Goal: Transaction & Acquisition: Purchase product/service

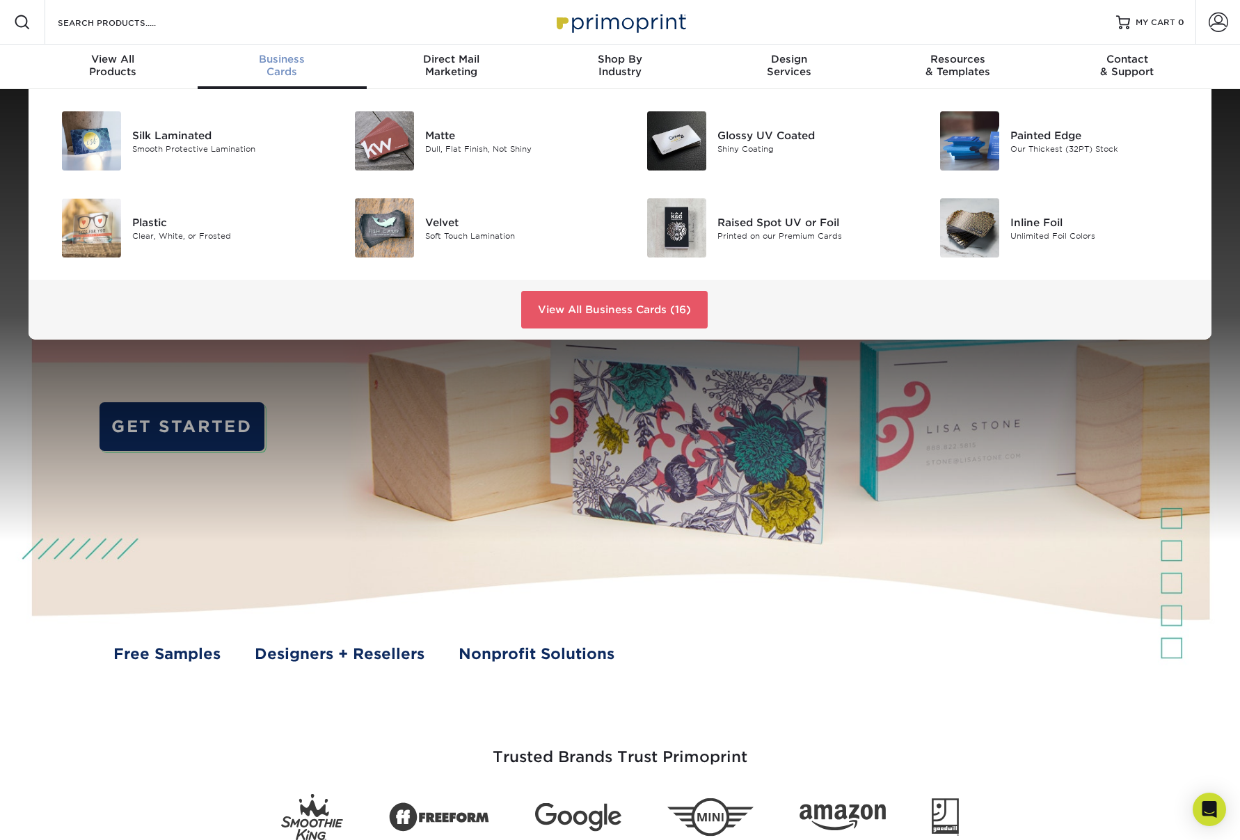
click at [279, 71] on div "Business Cards" at bounding box center [282, 65] width 169 height 25
click at [77, 150] on img at bounding box center [91, 140] width 59 height 59
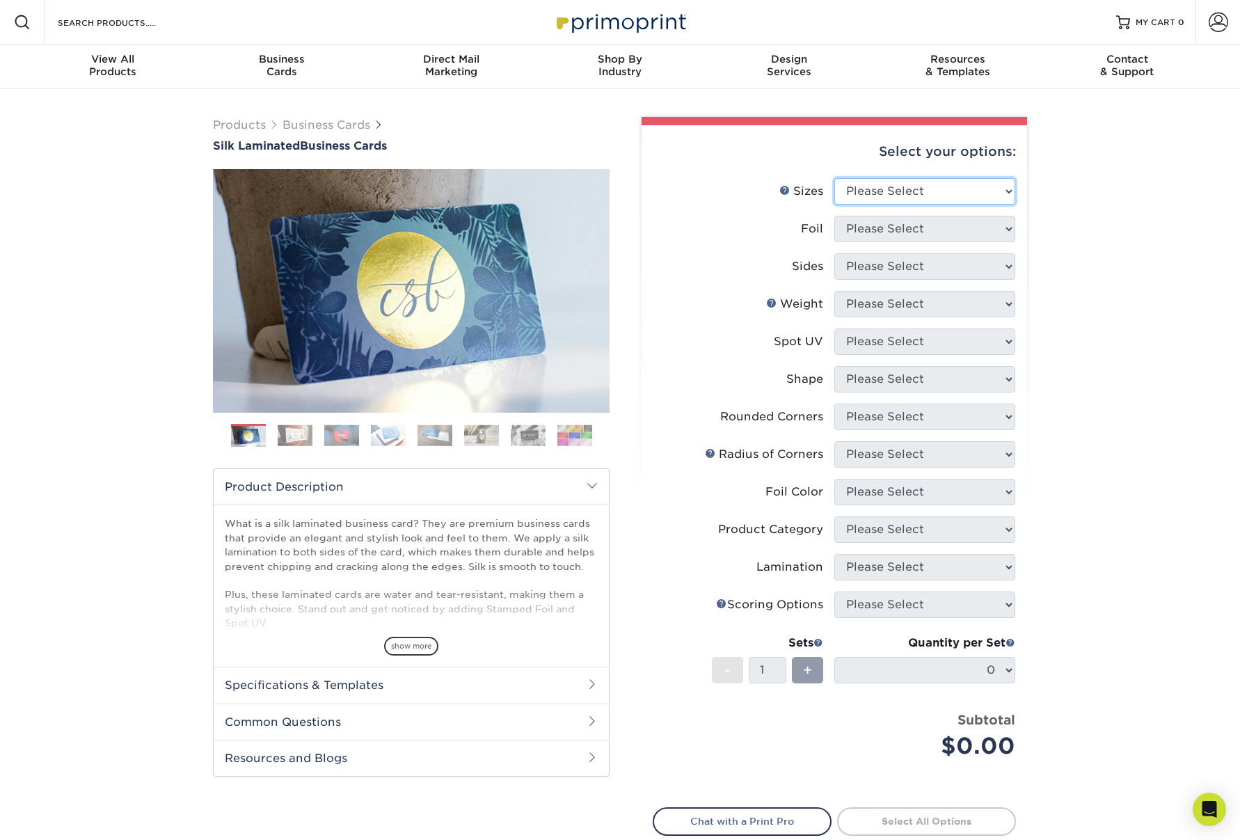
click at [963, 198] on select "Please Select 1.5" x 3.5" - Mini 1.75" x 3.5" - Mini 2" x 2" - Square 2" x 3" -…" at bounding box center [924, 191] width 181 height 26
select select "2.00x3.50"
click at [834, 178] on select "Please Select 1.5" x 3.5" - Mini 1.75" x 3.5" - Mini 2" x 2" - Square 2" x 3" -…" at bounding box center [924, 191] width 181 height 26
click at [961, 228] on select "Please Select Yes No" at bounding box center [924, 229] width 181 height 26
select select "0"
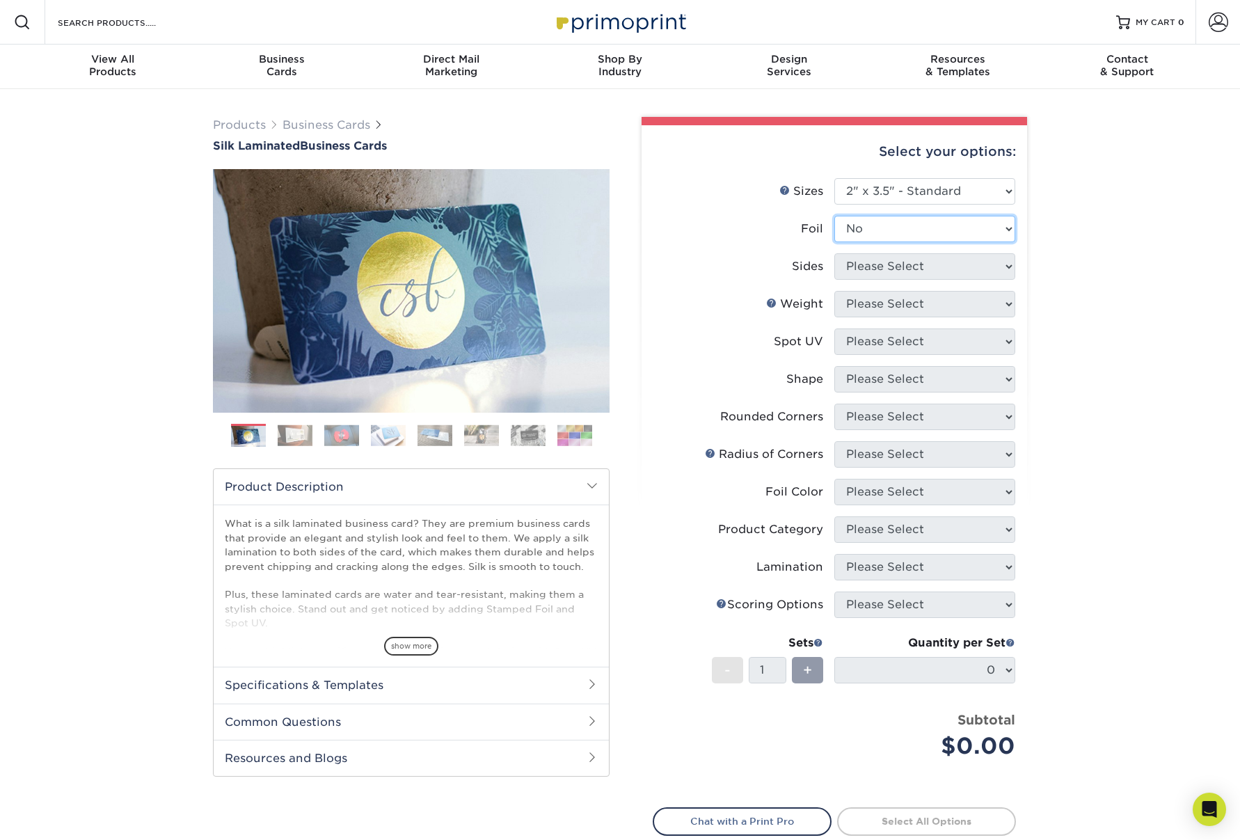
click at [834, 216] on select "Please Select Yes No" at bounding box center [924, 229] width 181 height 26
click at [957, 264] on select "Please Select Print Both Sides Print Both Sides - Foil Both Sides Print Both Si…" at bounding box center [924, 266] width 181 height 26
select select "13abbda7-1d64-4f25-8bb2-c179b224825d"
click at [834, 253] on select "Please Select Print Both Sides Print Front Only" at bounding box center [924, 266] width 181 height 26
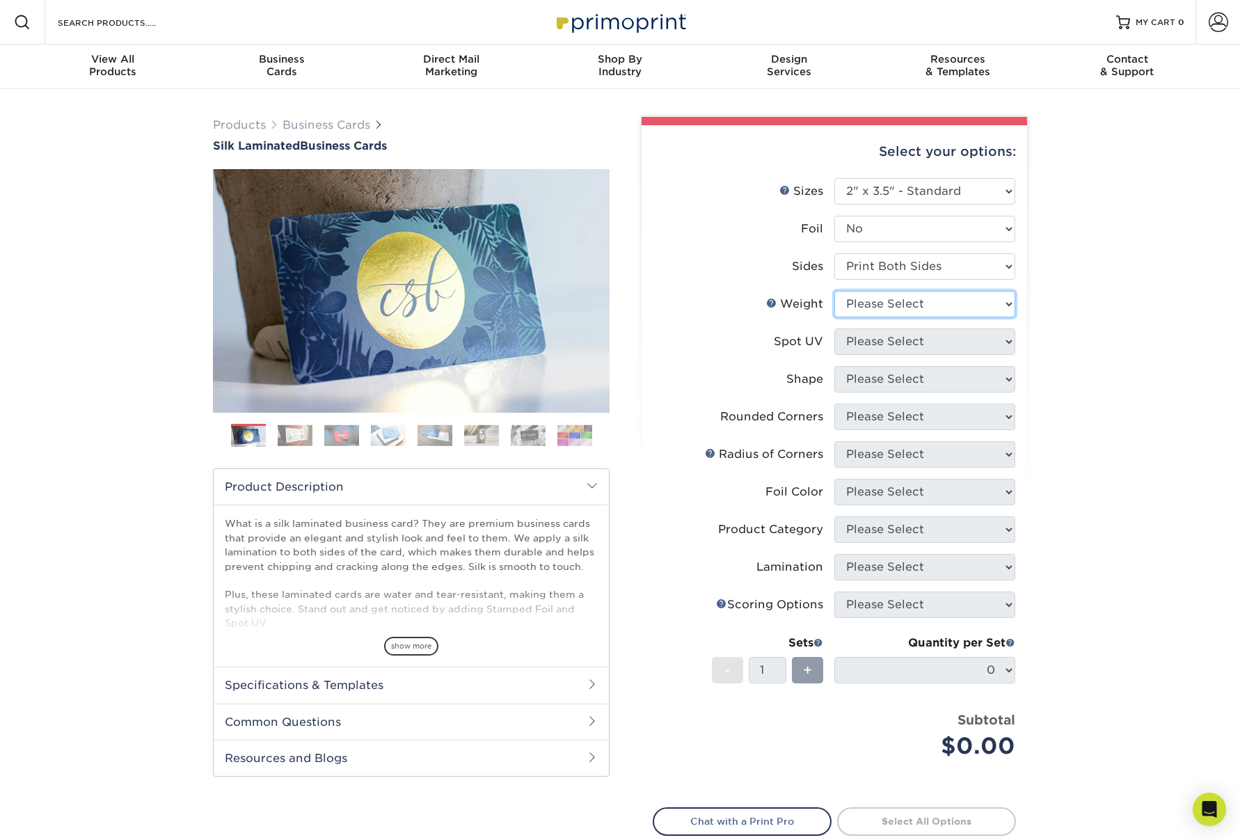
click at [936, 306] on select "Please Select 16PT" at bounding box center [924, 304] width 181 height 26
select select "16PT"
click at [834, 291] on select "Please Select 16PT" at bounding box center [924, 304] width 181 height 26
click at [976, 343] on select "Please Select No Spot UV Front and Back (Both Sides) Front Only Back Only" at bounding box center [924, 341] width 181 height 26
select select "3"
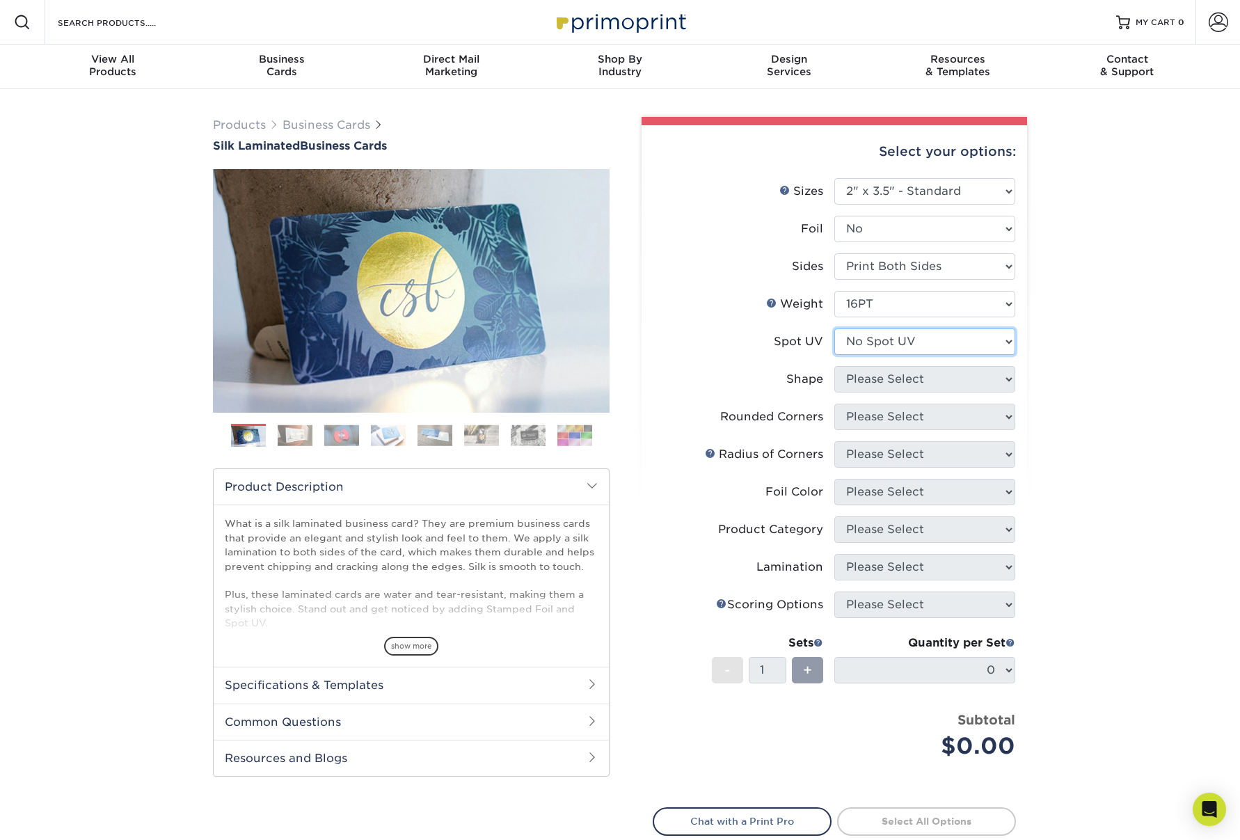
click at [834, 328] on select "Please Select No Spot UV Front and Back (Both Sides) Front Only Back Only" at bounding box center [924, 341] width 181 height 26
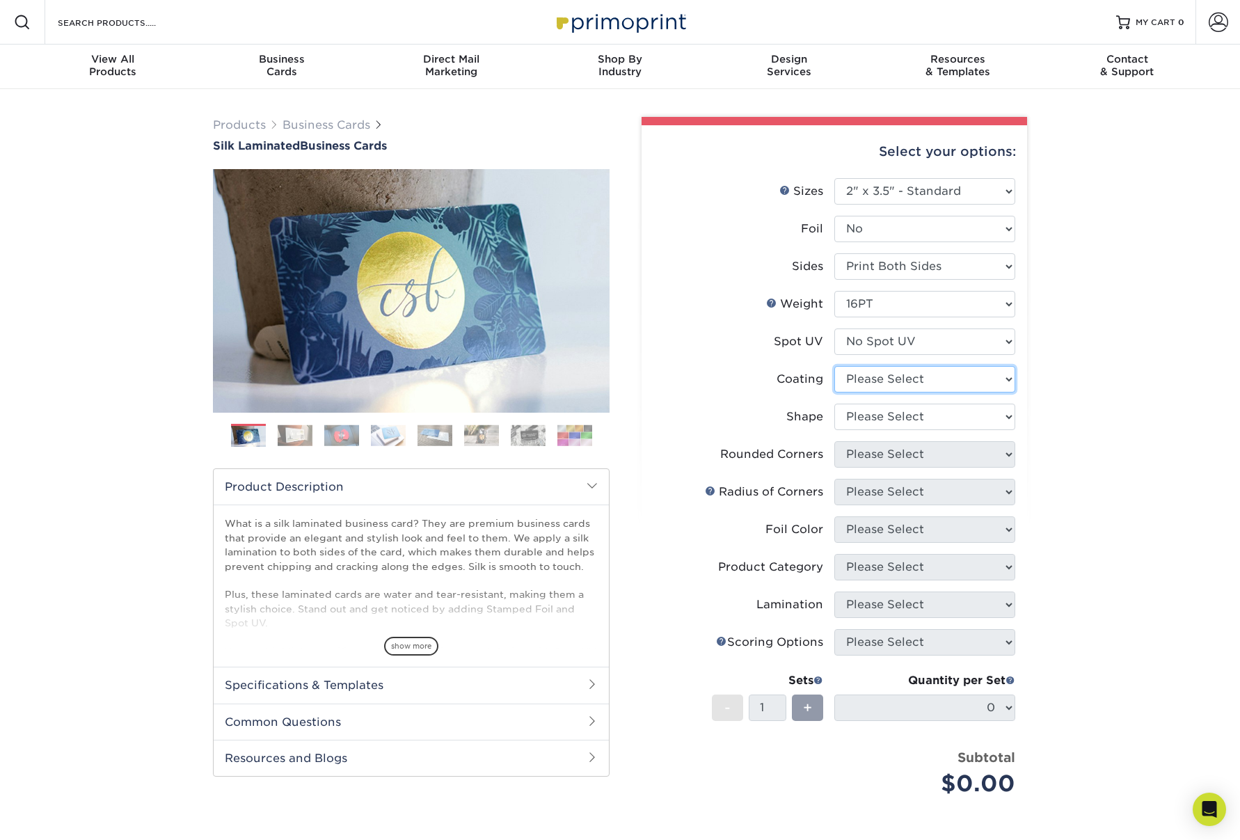
click at [975, 380] on select at bounding box center [924, 379] width 181 height 26
select select "3e7618de-abca-4bda-9f97-8b9129e913d8"
click at [834, 366] on select at bounding box center [924, 379] width 181 height 26
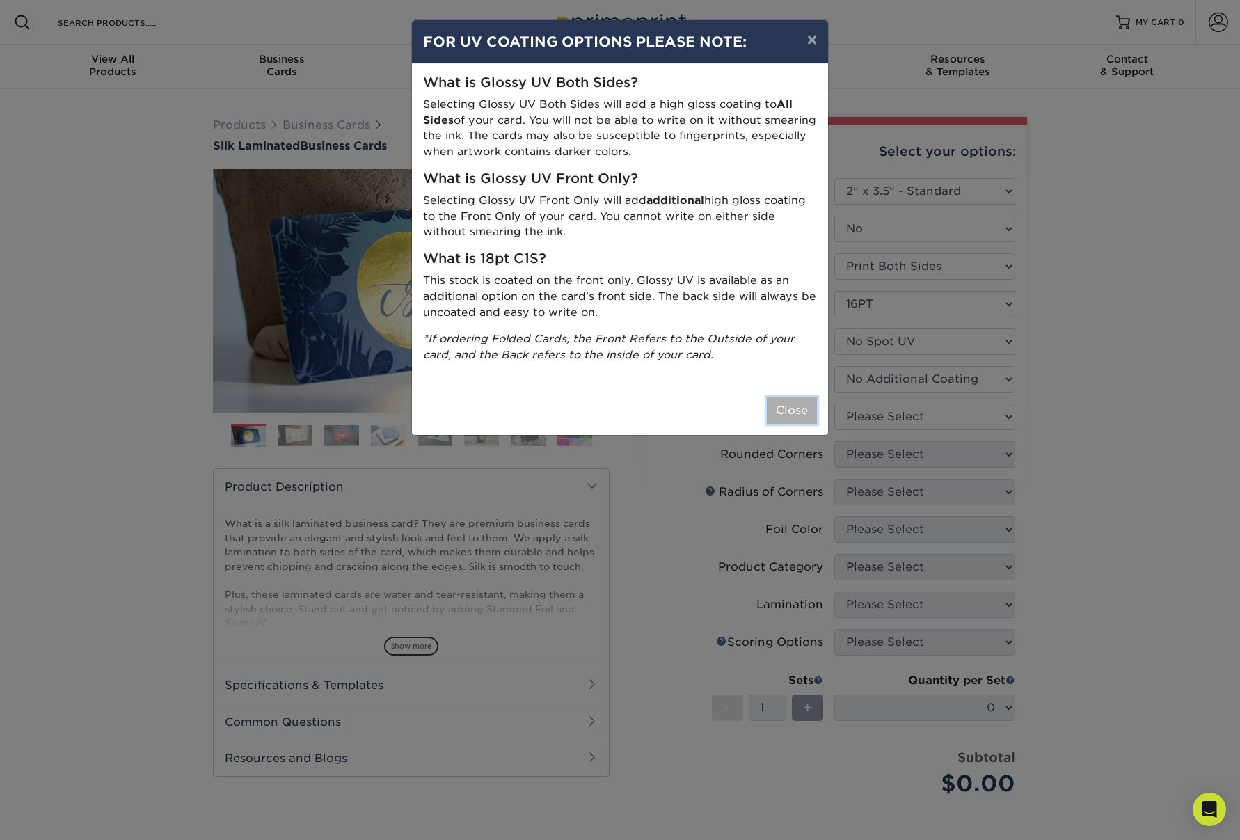
click at [791, 405] on button "Close" at bounding box center [792, 410] width 50 height 26
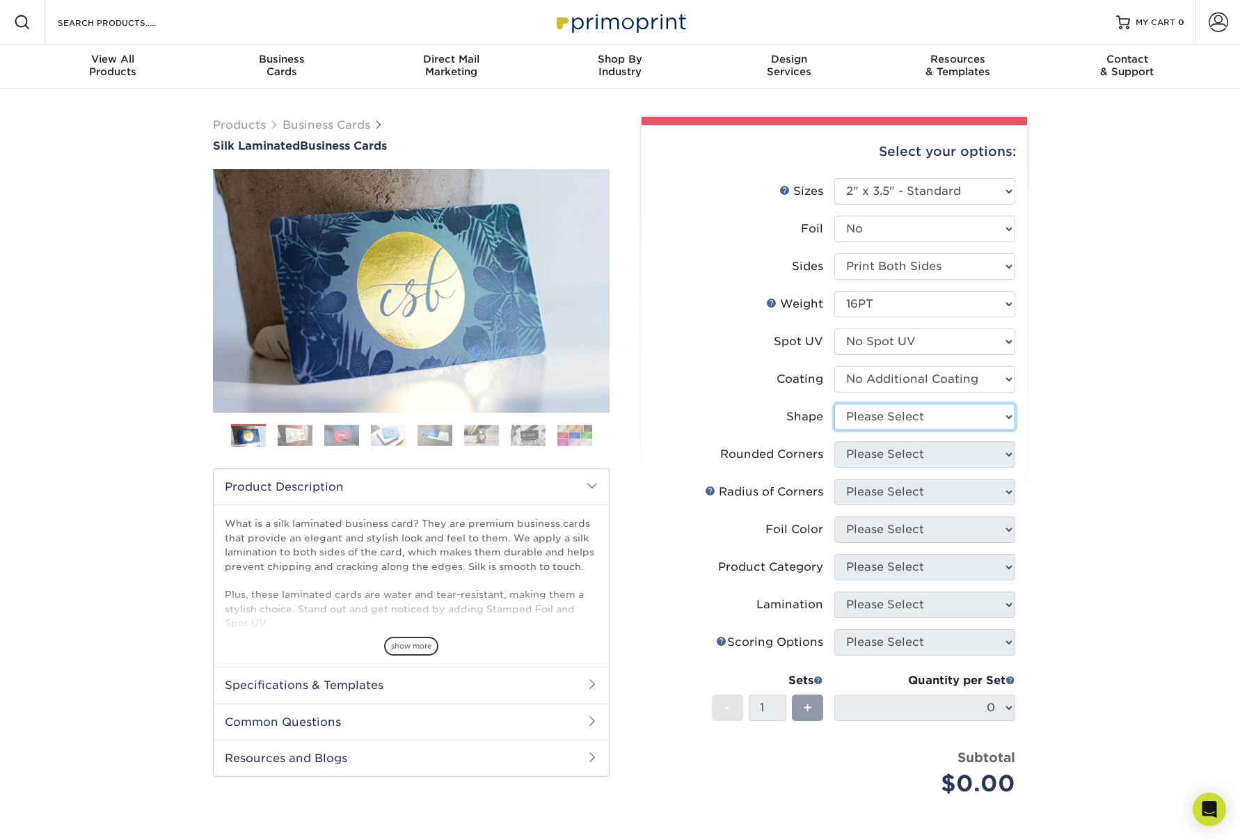
click at [979, 415] on select "Please Select Standard Oval" at bounding box center [924, 416] width 181 height 26
select select "standard"
click at [834, 403] on select "Please Select Standard Oval" at bounding box center [924, 416] width 181 height 26
click at [952, 459] on select "Please Select Yes - Round 2 Corners Yes - Round 4 Corners No" at bounding box center [924, 454] width 181 height 26
select select "0"
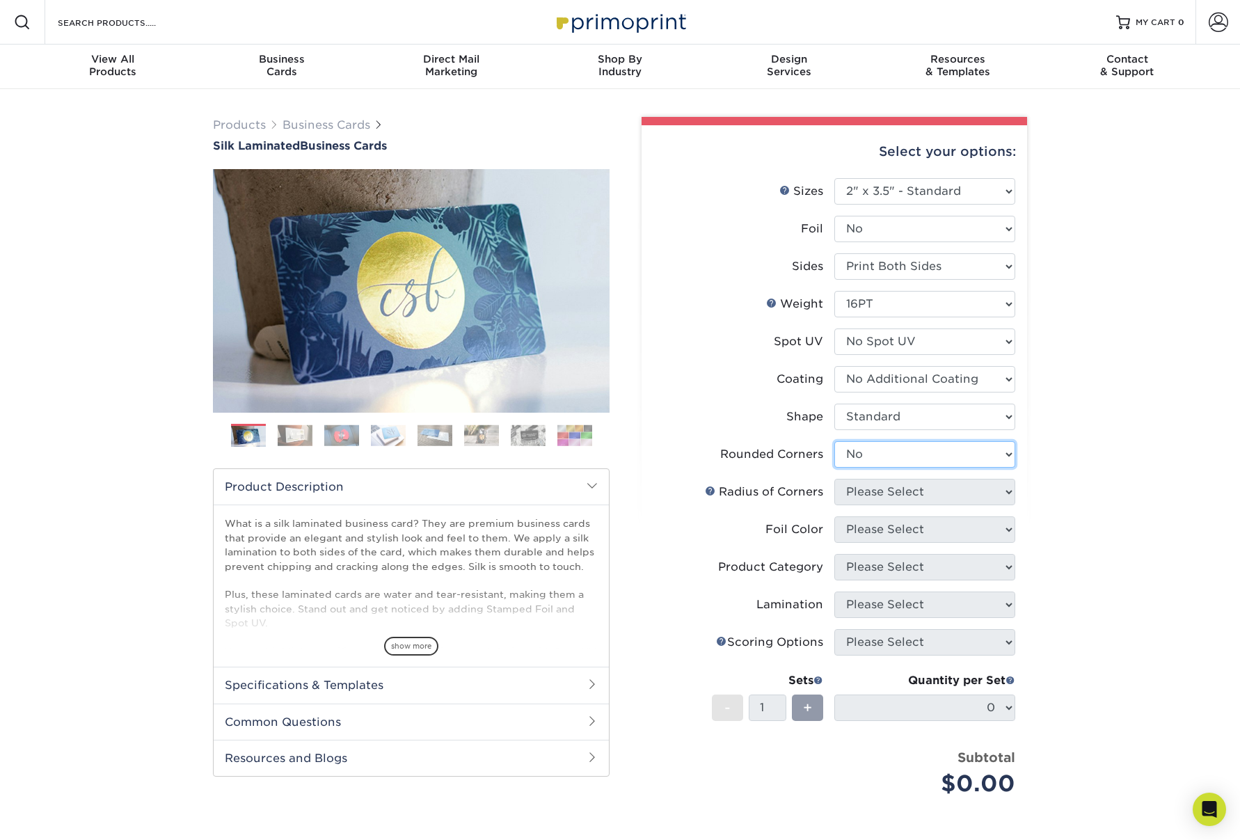
click at [834, 441] on select "Please Select Yes - Round 2 Corners Yes - Round 4 Corners No" at bounding box center [924, 454] width 181 height 26
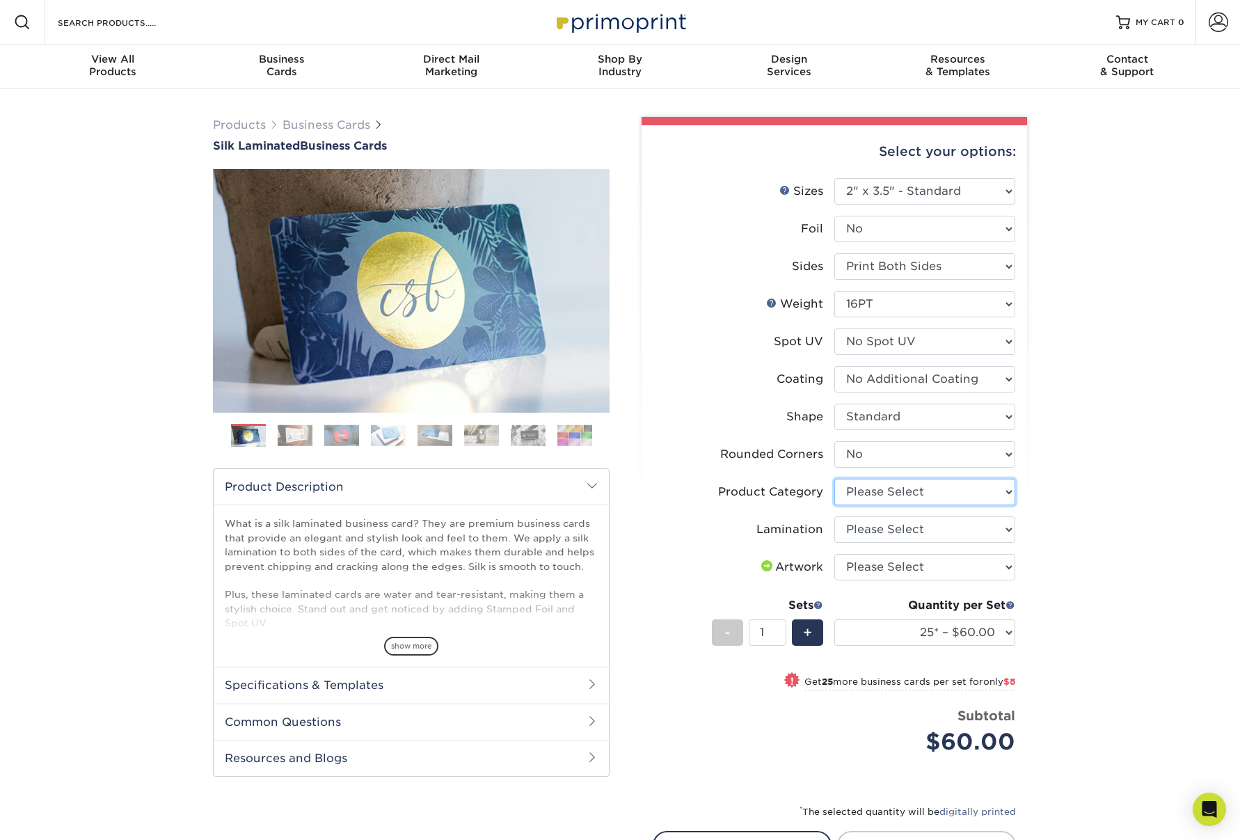
click at [990, 492] on select "Please Select Business Cards" at bounding box center [924, 492] width 181 height 26
select select "3b5148f1-0588-4f88-a218-97bcfdce65c1"
click at [834, 479] on select "Please Select Business Cards" at bounding box center [924, 492] width 181 height 26
click at [1004, 528] on select "Please Select Silk" at bounding box center [924, 529] width 181 height 26
select select "ccacb42f-45f7-42d3-bbd3-7c8421cf37f0"
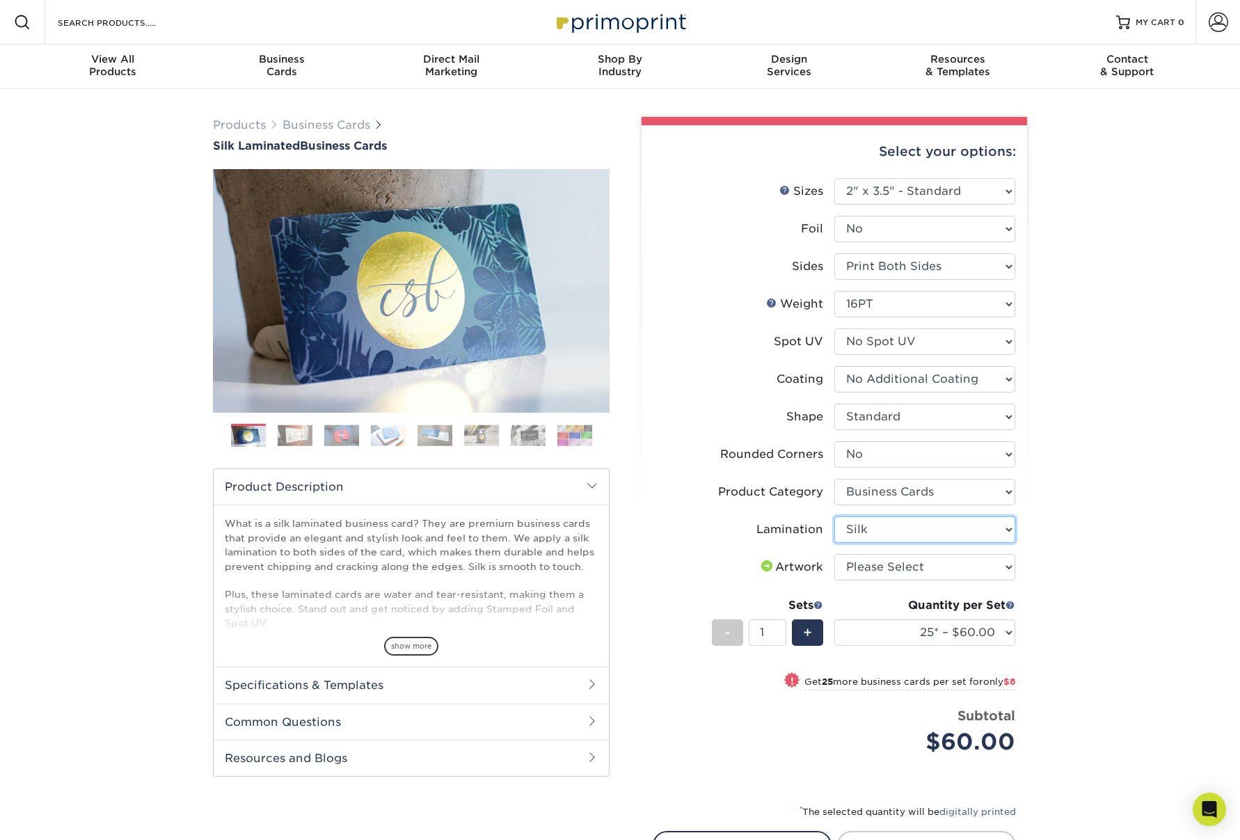
click at [834, 516] on select "Please Select Silk" at bounding box center [924, 529] width 181 height 26
click at [1007, 566] on select "Please Select I will upload files I need a design - $100" at bounding box center [924, 567] width 181 height 26
select select "upload"
click at [834, 554] on select "Please Select I will upload files I need a design - $100" at bounding box center [924, 567] width 181 height 26
click at [1000, 450] on select "Please Select Yes - Round 2 Corners Yes - Round 4 Corners No" at bounding box center [924, 454] width 181 height 26
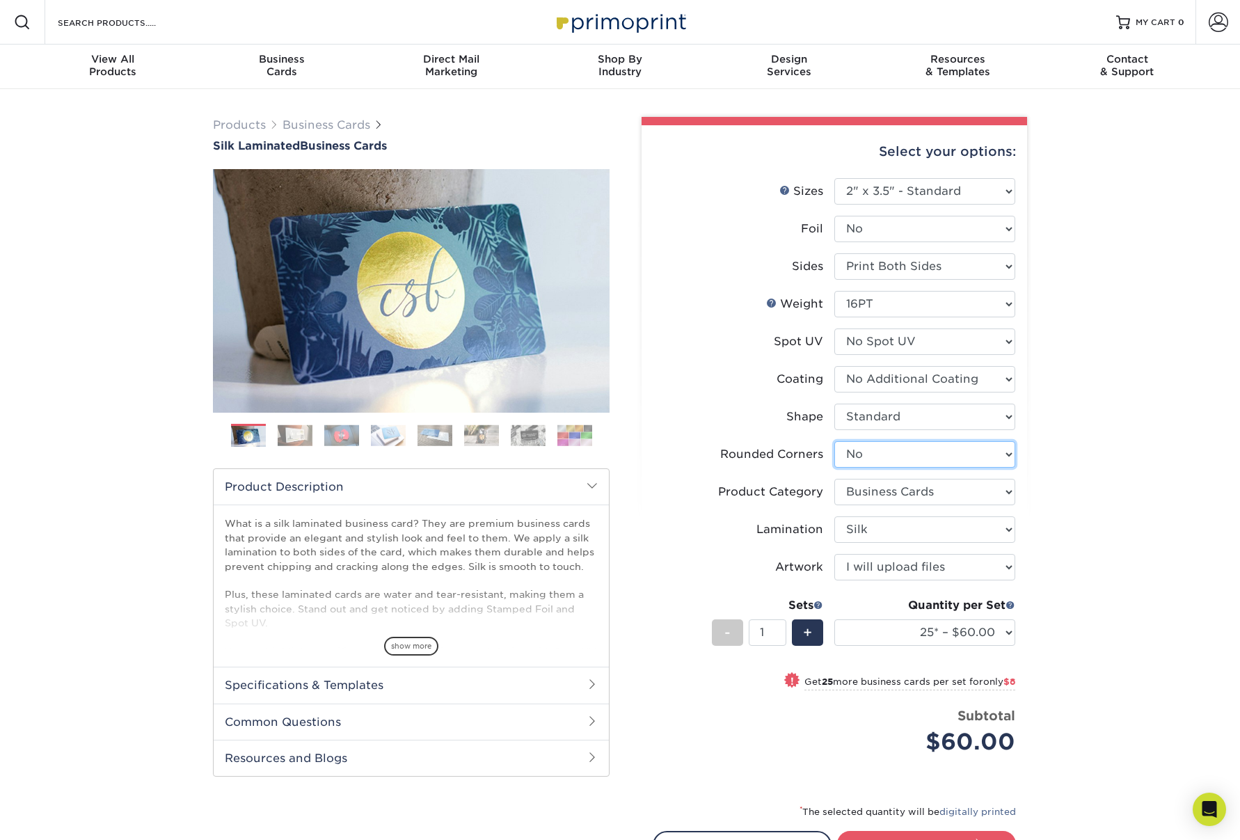
select select "7672df9e-0e0a-464d-8e1f-920c575e4da3"
click at [834, 441] on select "Please Select Yes - Round 2 Corners Yes - Round 4 Corners No" at bounding box center [924, 454] width 181 height 26
select select "-1"
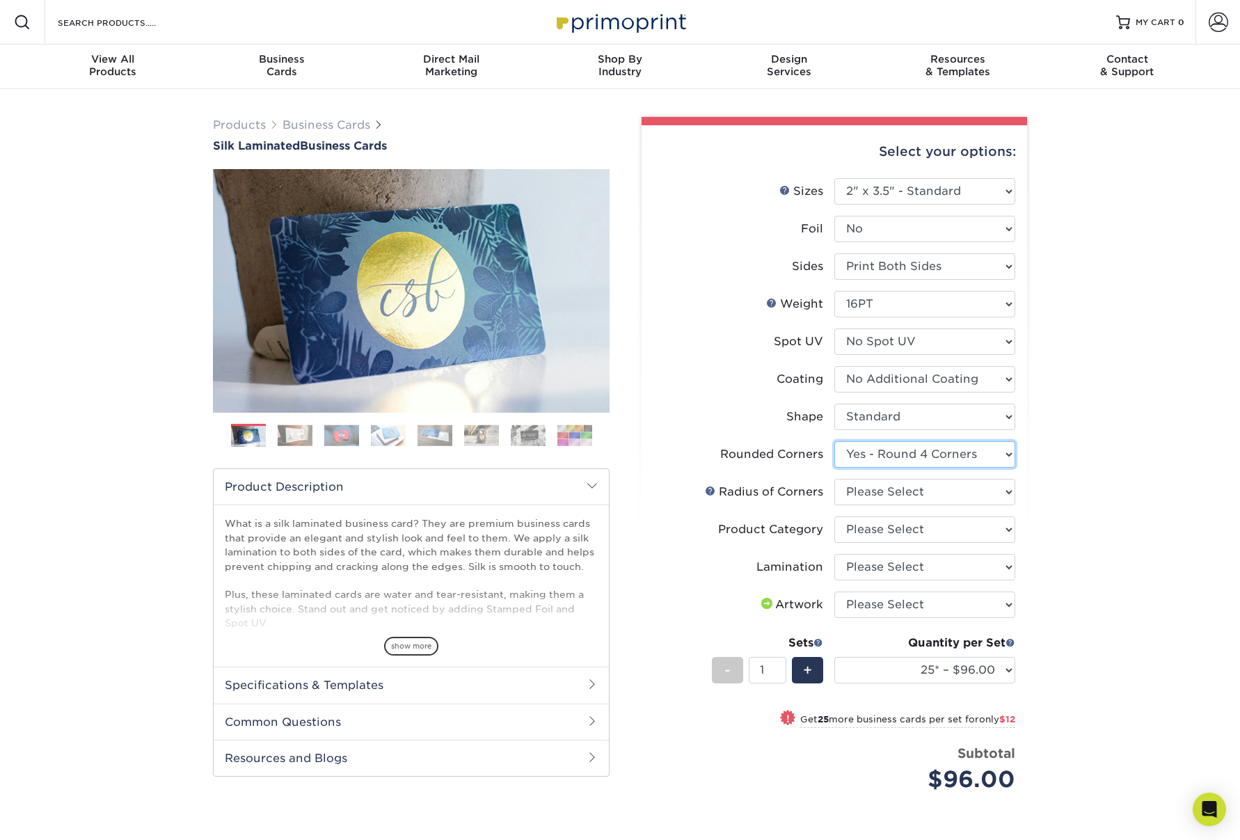
click at [1008, 455] on select "Please Select Yes - Round 2 Corners Yes - Round 4 Corners No" at bounding box center [924, 454] width 181 height 26
select select "0"
click at [834, 441] on select "Please Select Yes - Round 2 Corners Yes - Round 4 Corners No" at bounding box center [924, 454] width 181 height 26
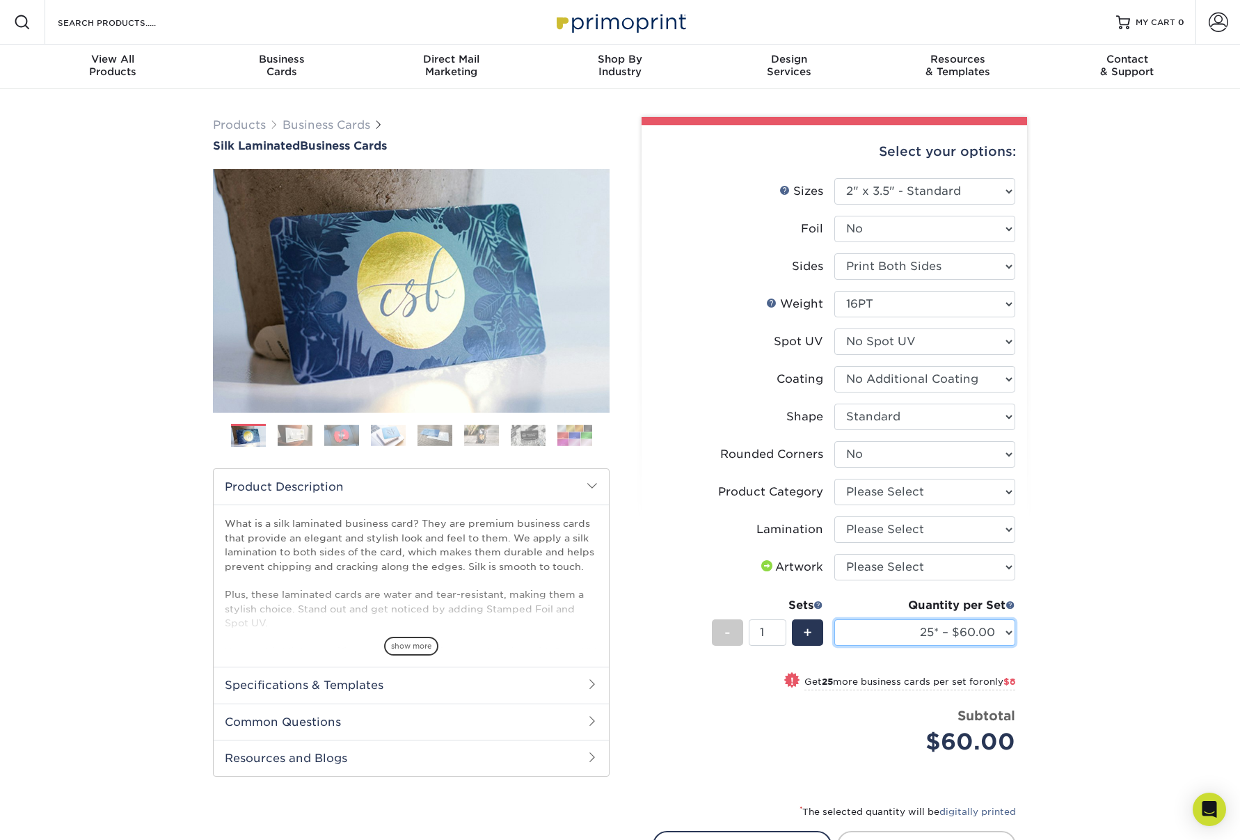
click at [1006, 625] on select "25* – $60.00 50* – $68.00 75* – $76.00 100* – $84.00 250* – $92.00 500 – $96.00…" at bounding box center [924, 632] width 181 height 26
select select "500 – $96.00"
click at [834, 619] on select "25* – $60.00 50* – $68.00 75* – $76.00 100* – $84.00 250* – $92.00 500 – $96.00…" at bounding box center [924, 632] width 181 height 26
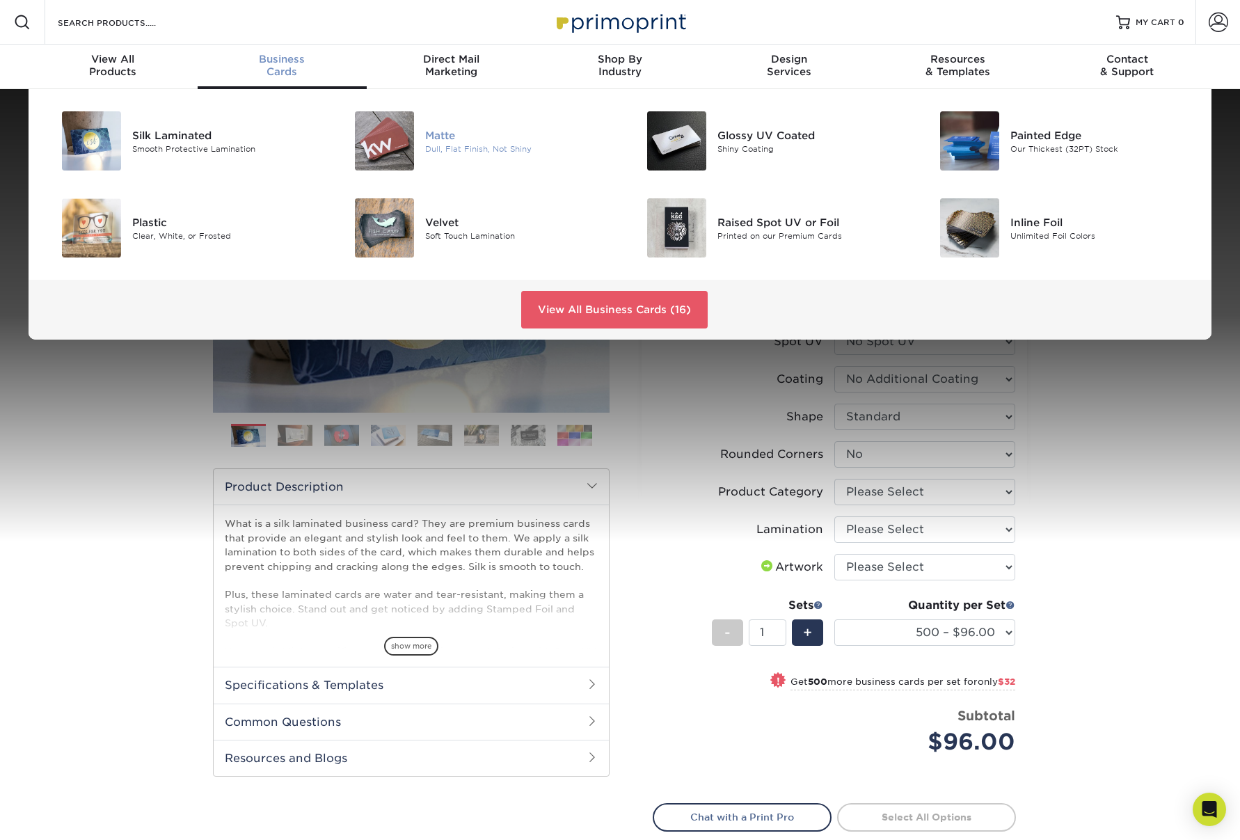
click at [399, 150] on img at bounding box center [384, 140] width 59 height 59
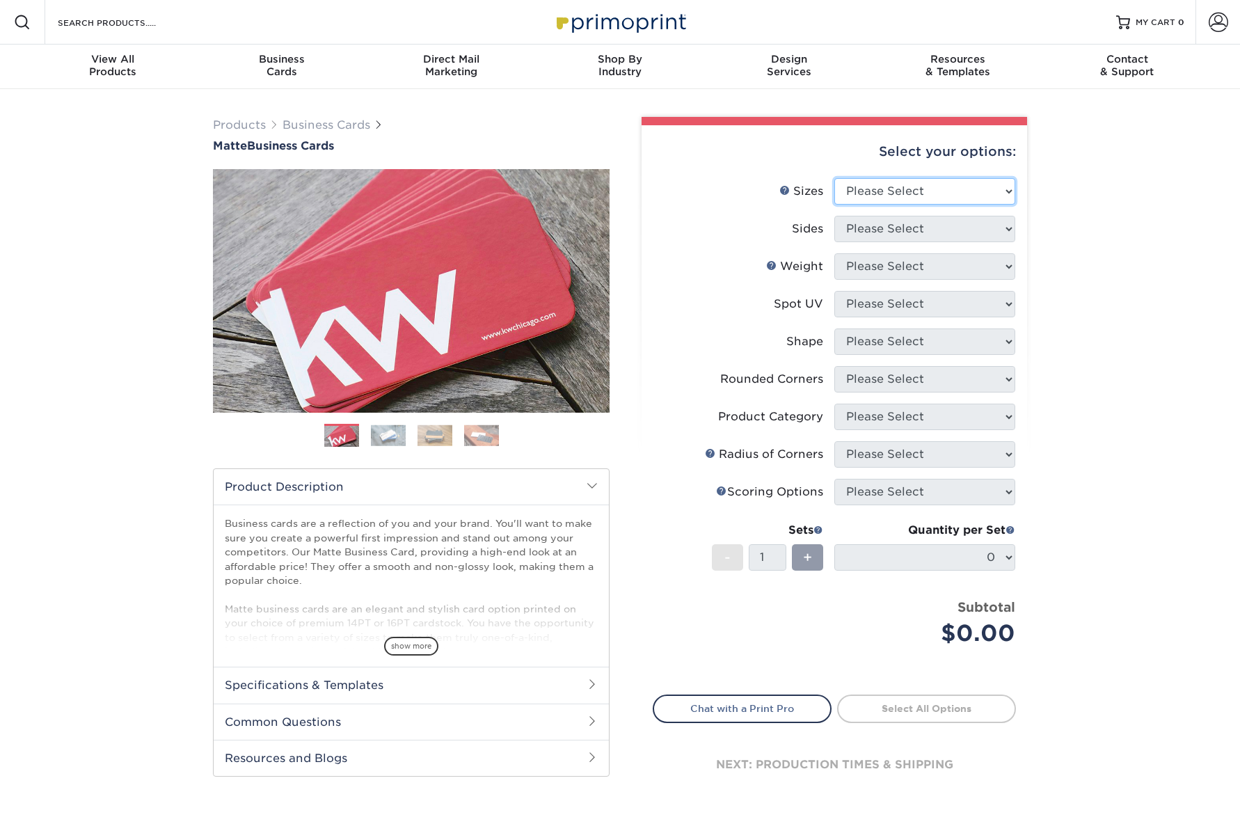
click at [999, 186] on select "Please Select 1.5" x 3.5" - Mini 1.75" x 3.5" - Mini 2" x 2" - Square 2" x 3" -…" at bounding box center [924, 191] width 181 height 26
select select "2.00x3.50"
click at [834, 178] on select "Please Select 1.5" x 3.5" - Mini 1.75" x 3.5" - Mini 2" x 2" - Square 2" x 3" -…" at bounding box center [924, 191] width 181 height 26
click at [940, 218] on select "Please Select Print Both Sides Print Front Only" at bounding box center [924, 229] width 181 height 26
select select "13abbda7-1d64-4f25-8bb2-c179b224825d"
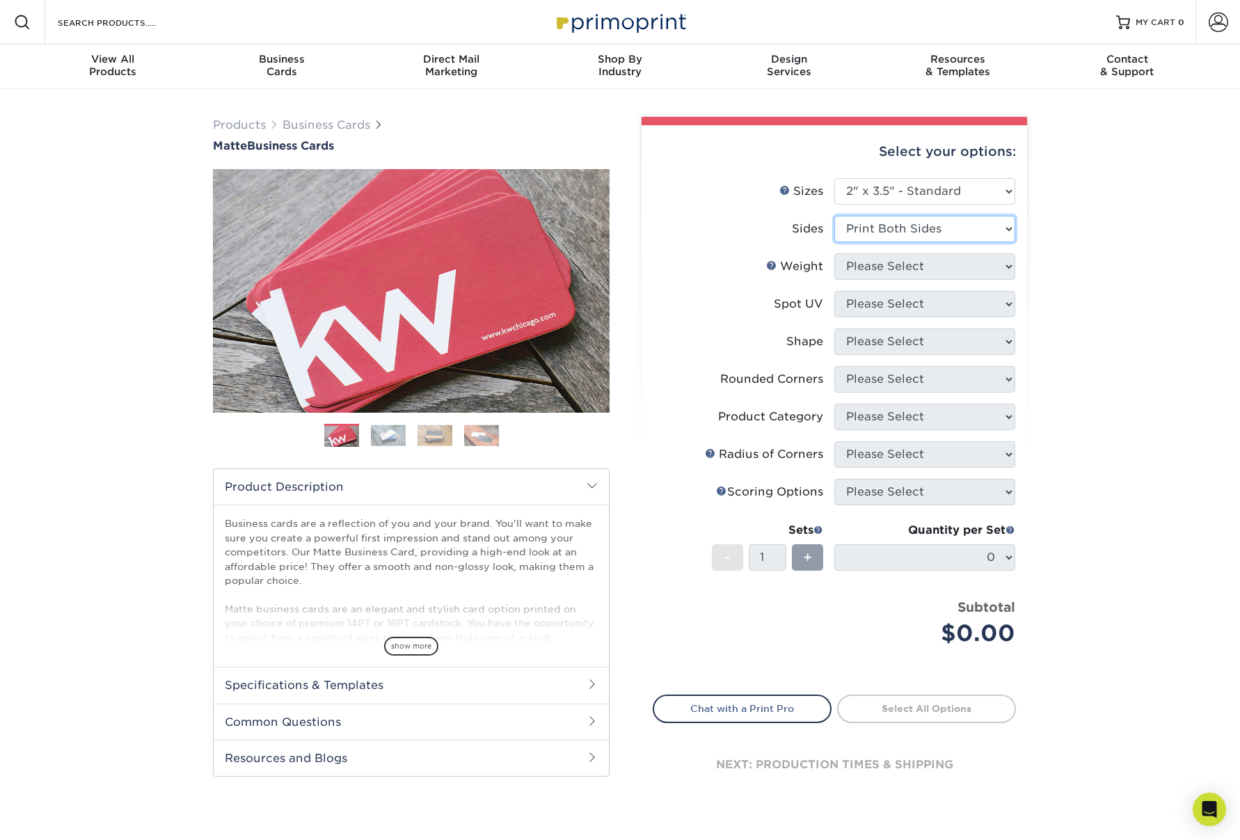
click at [834, 216] on select "Please Select Print Both Sides Print Front Only" at bounding box center [924, 229] width 181 height 26
click at [954, 273] on select "Please Select 16PT 14PT" at bounding box center [924, 266] width 181 height 26
select select "14PT"
click at [834, 253] on select "Please Select 16PT 14PT" at bounding box center [924, 266] width 181 height 26
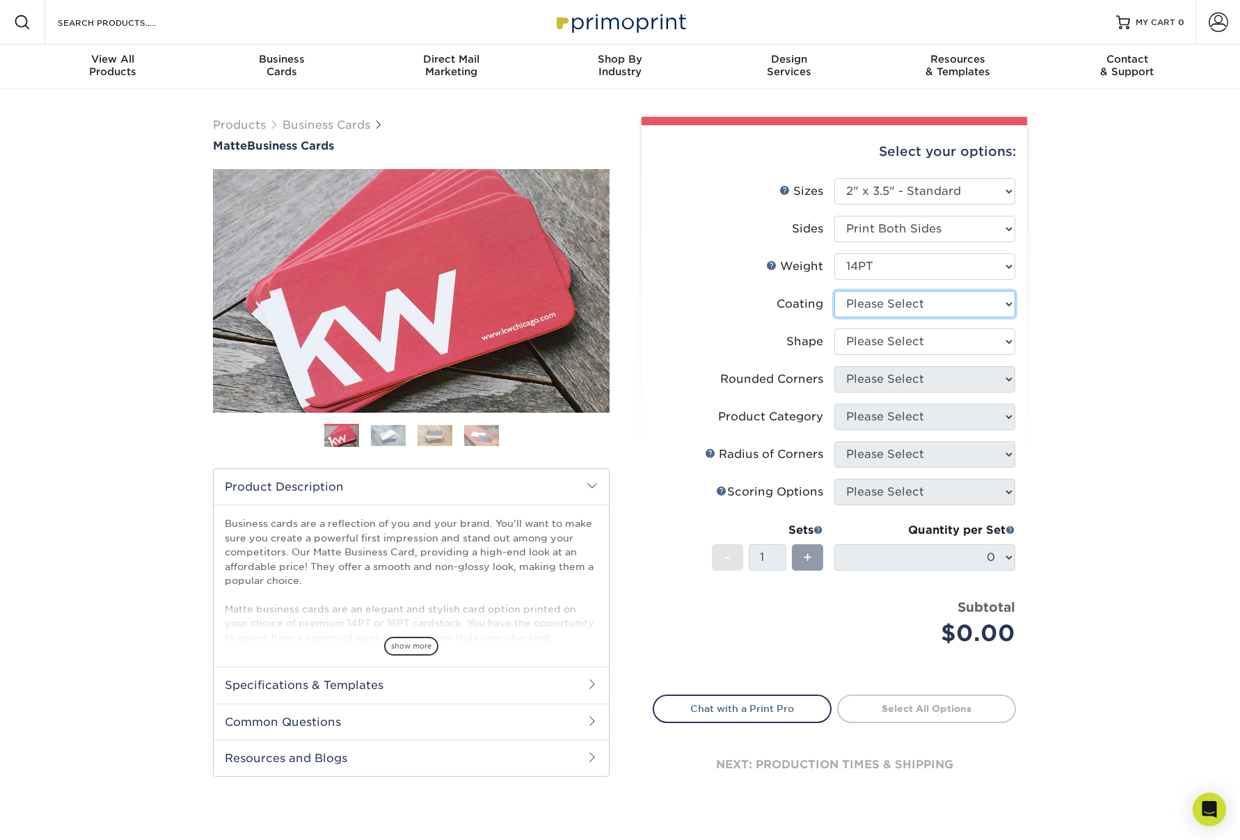
click at [995, 309] on select at bounding box center [924, 304] width 181 height 26
select select "121bb7b5-3b4d-429f-bd8d-bbf80e953313"
click at [834, 291] on select at bounding box center [924, 304] width 181 height 26
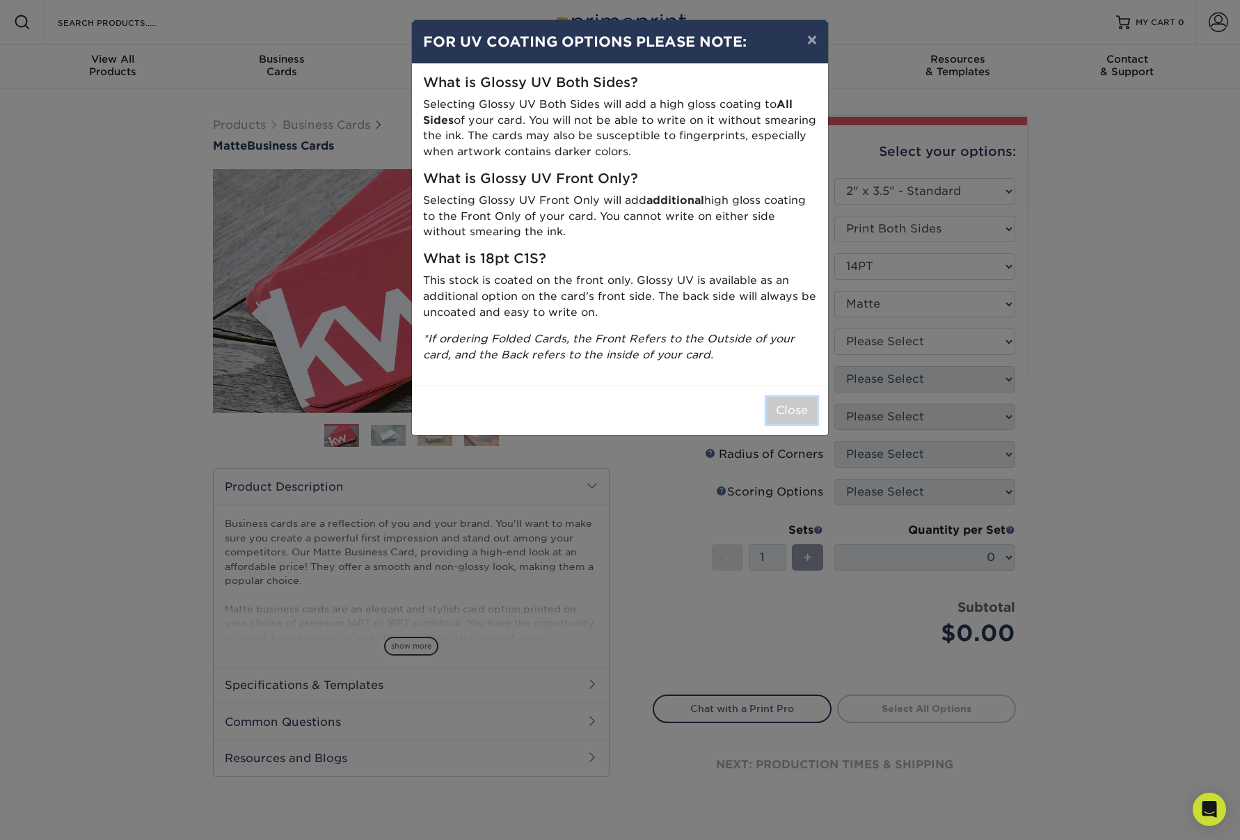
click at [790, 400] on button "Close" at bounding box center [792, 410] width 50 height 26
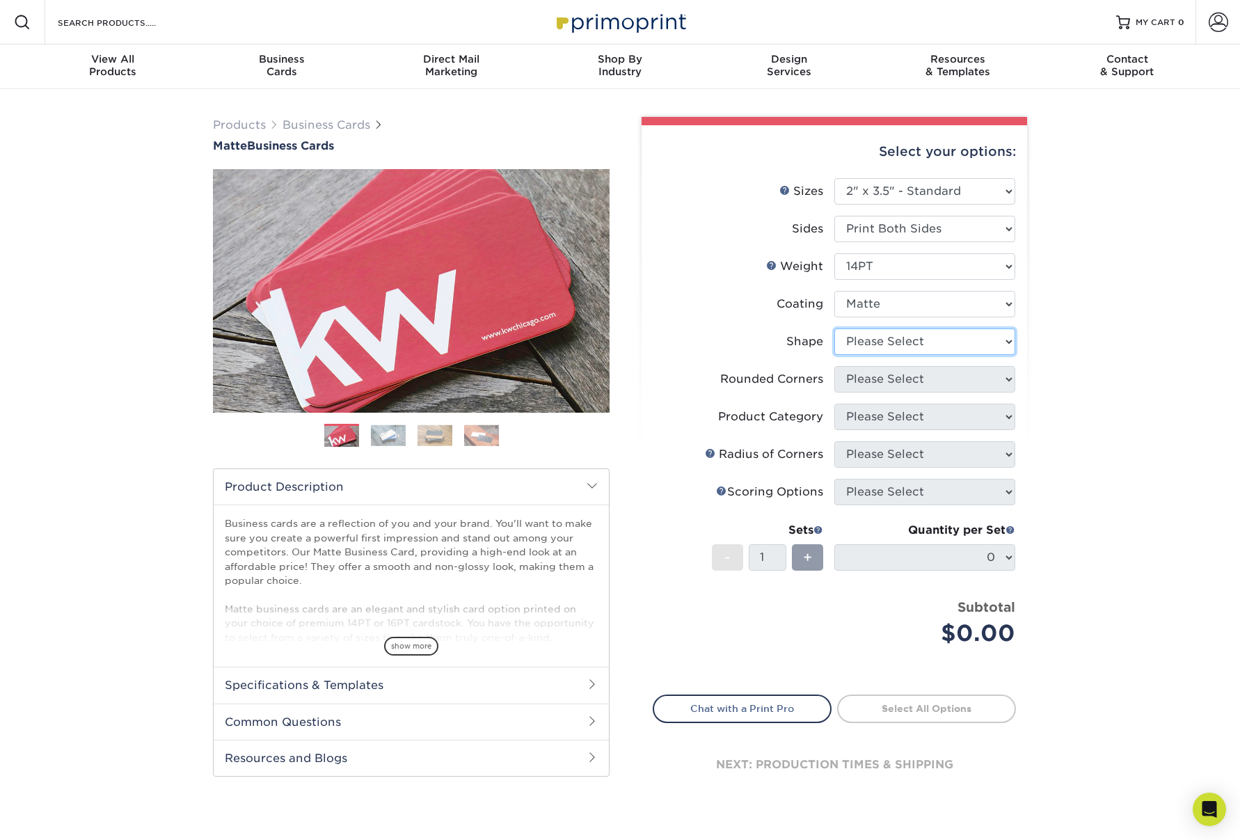
click at [982, 337] on select "Please Select Standard" at bounding box center [924, 341] width 181 height 26
select select "standard"
click at [834, 328] on select "Please Select Standard" at bounding box center [924, 341] width 181 height 26
click at [1009, 374] on select "Please Select Yes - Round 2 Corners Yes - Round 4 Corners No" at bounding box center [924, 379] width 181 height 26
select select "0"
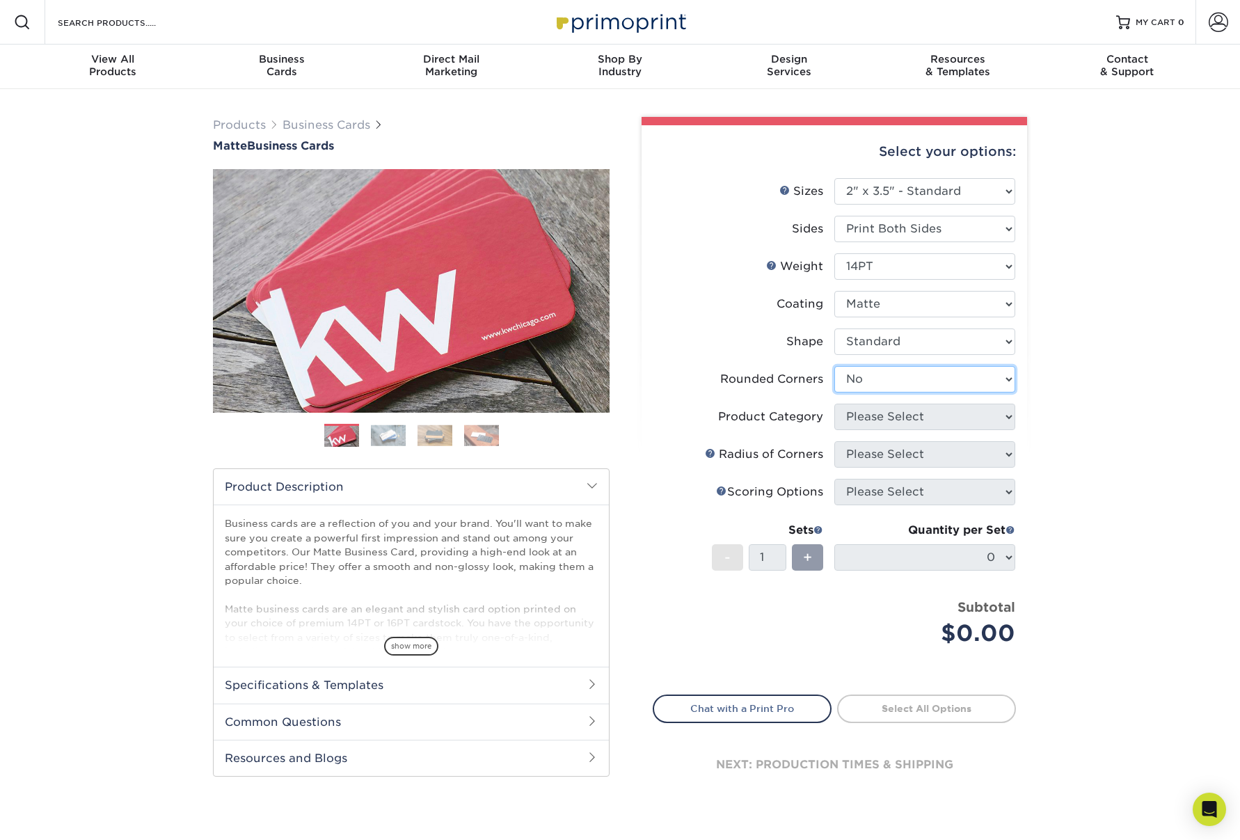
click at [834, 366] on select "Please Select Yes - Round 2 Corners Yes - Round 4 Corners No" at bounding box center [924, 379] width 181 height 26
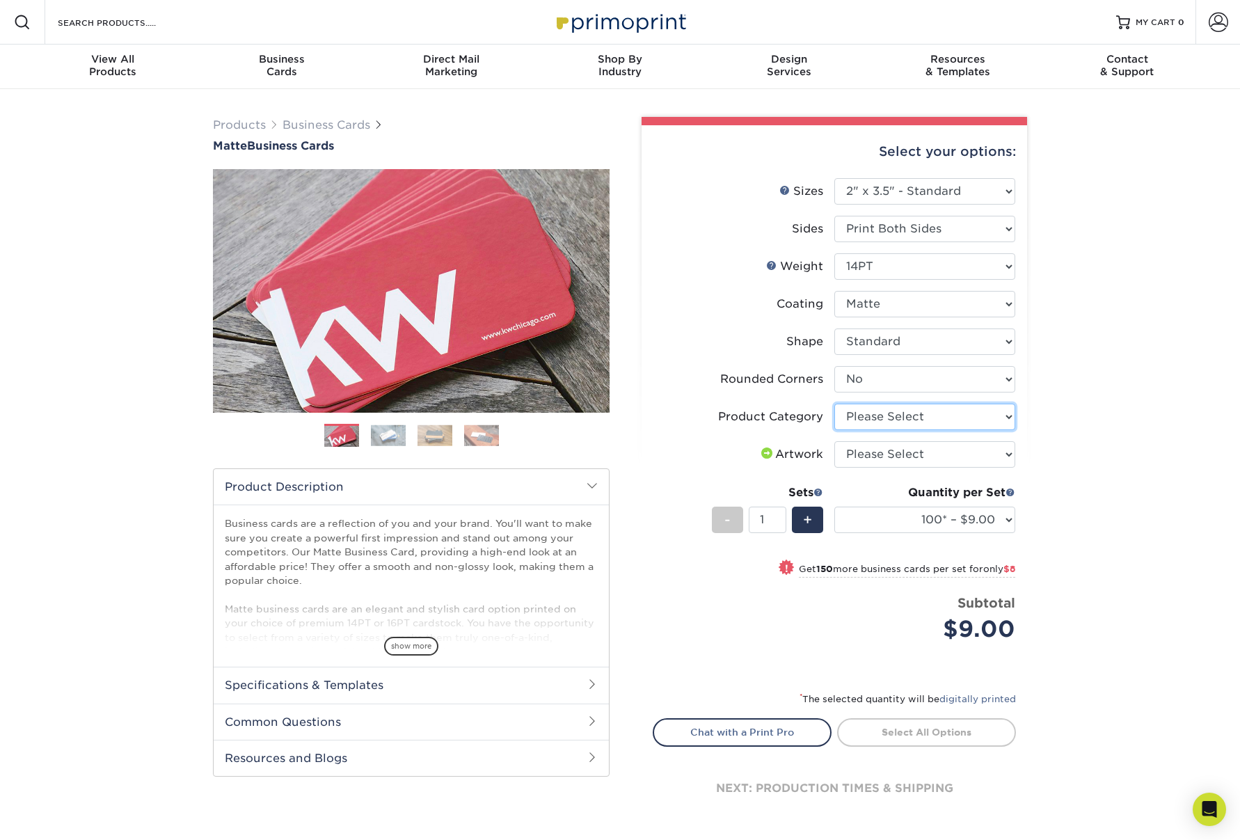
click at [991, 419] on select "Please Select Business Cards" at bounding box center [924, 416] width 181 height 26
select select "3b5148f1-0588-4f88-a218-97bcfdce65c1"
click at [834, 403] on select "Please Select Business Cards" at bounding box center [924, 416] width 181 height 26
click at [993, 454] on select "Please Select I will upload files I need a design - $100" at bounding box center [924, 454] width 181 height 26
select select "upload"
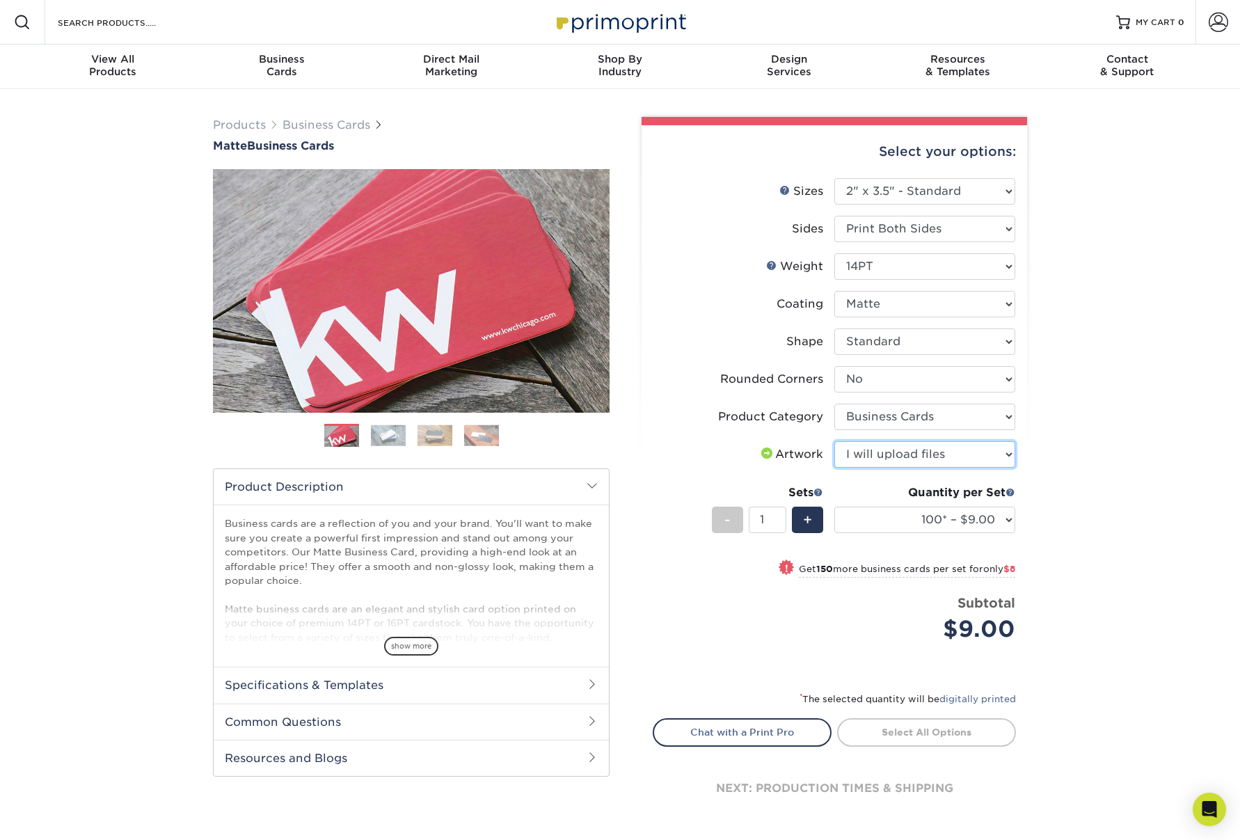
click at [834, 441] on select "Please Select I will upload files I need a design - $100" at bounding box center [924, 454] width 181 height 26
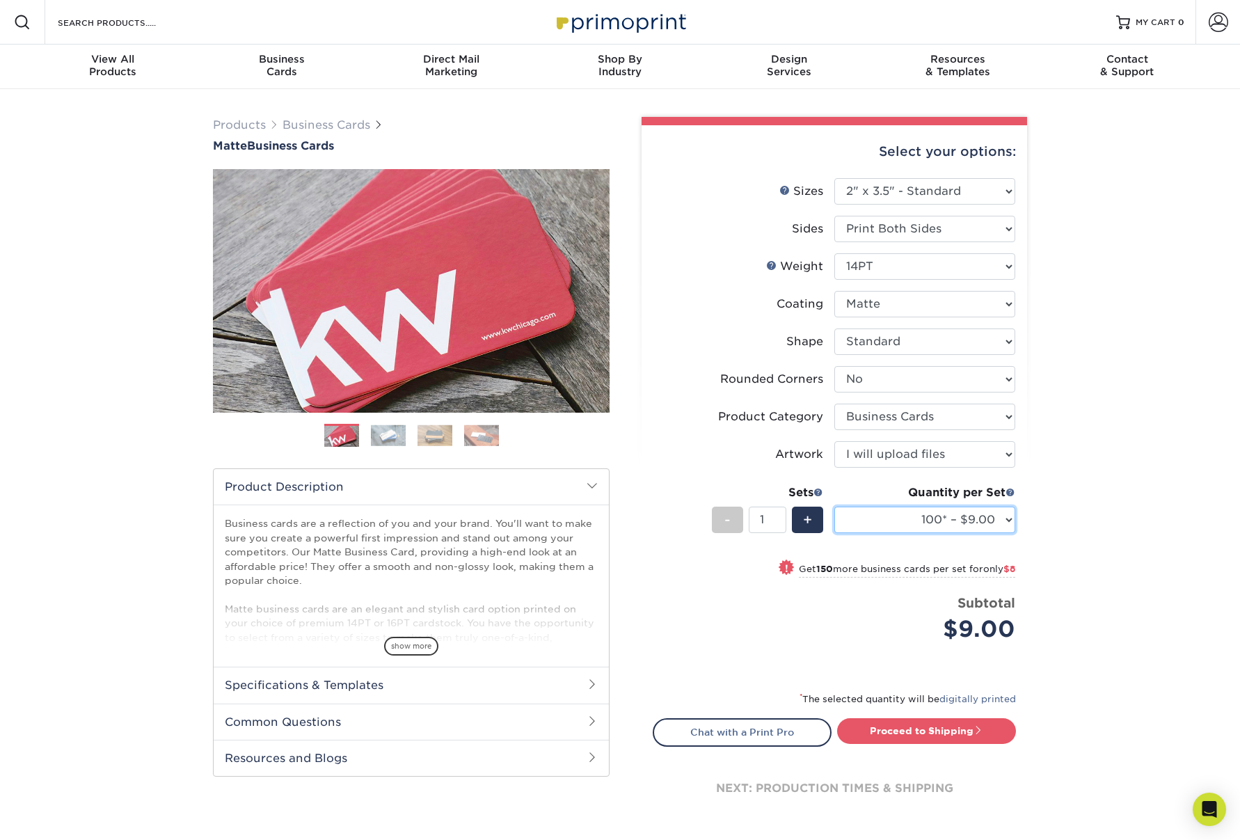
click at [1009, 520] on select "100* – $9.00 250* – $17.00 500 – $33.00 1000 – $42.00 2500 – $75.00 5000 – $143…" at bounding box center [924, 519] width 181 height 26
select select "500 – $33.00"
click at [834, 506] on select "100* – $9.00 250* – $17.00 500 – $33.00 1000 – $42.00 2500 – $75.00 5000 – $143…" at bounding box center [924, 519] width 181 height 26
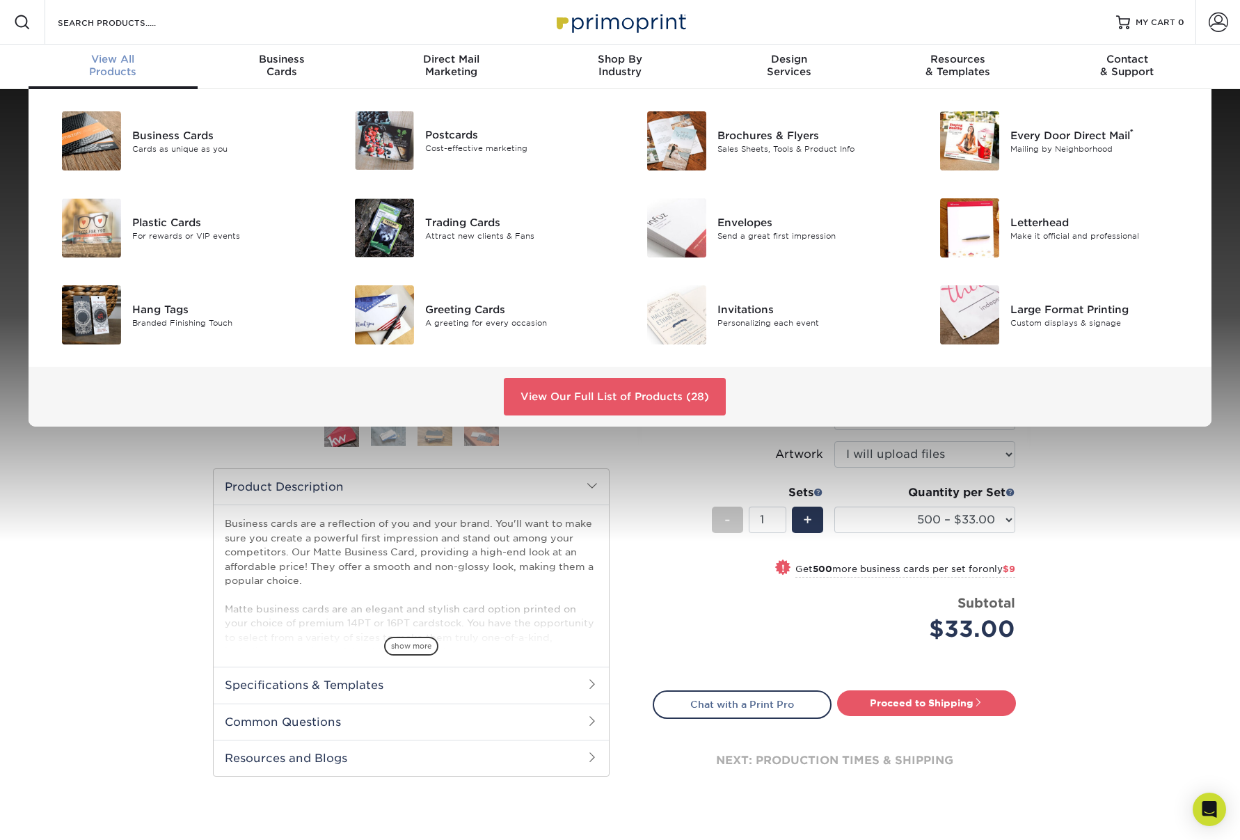
click at [111, 62] on span "View All" at bounding box center [113, 59] width 169 height 13
click at [596, 406] on link "View Our Full List of Products (28)" at bounding box center [615, 397] width 222 height 38
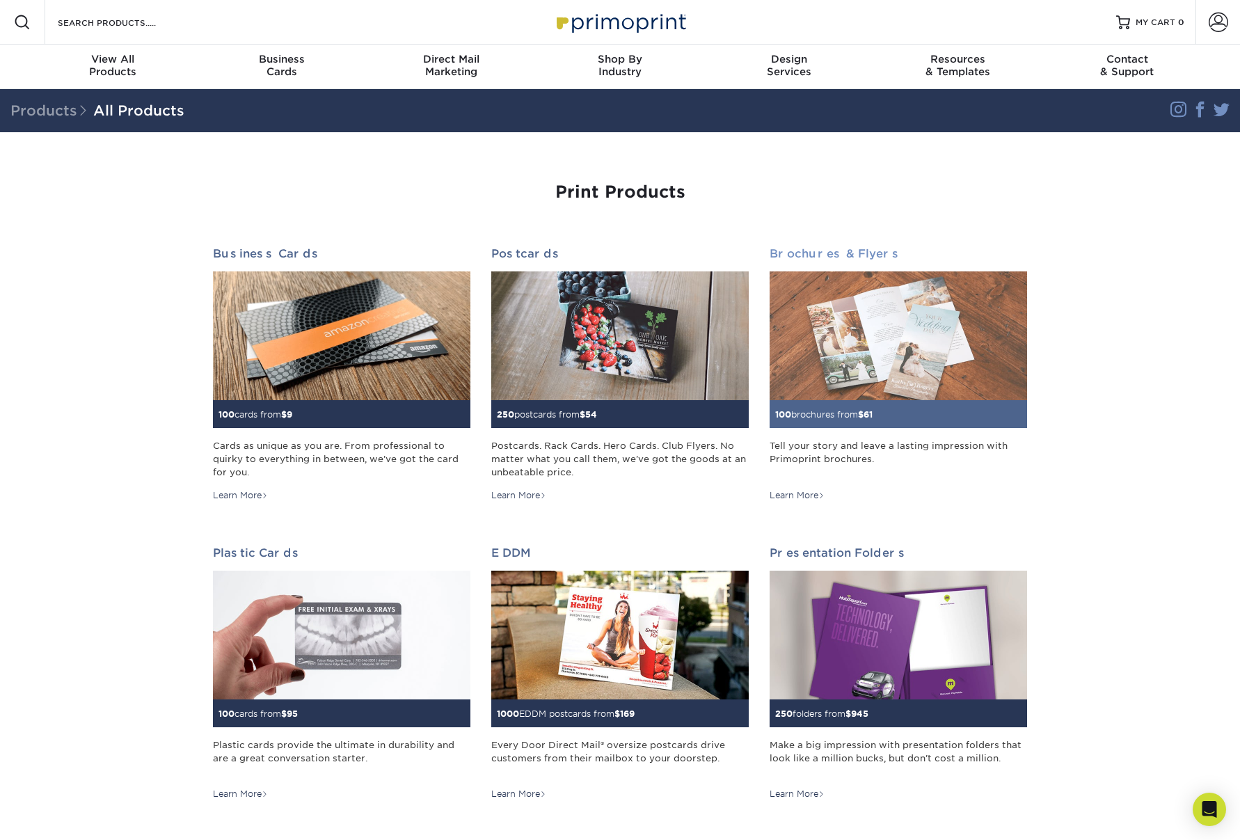
click at [890, 318] on img at bounding box center [897, 335] width 257 height 129
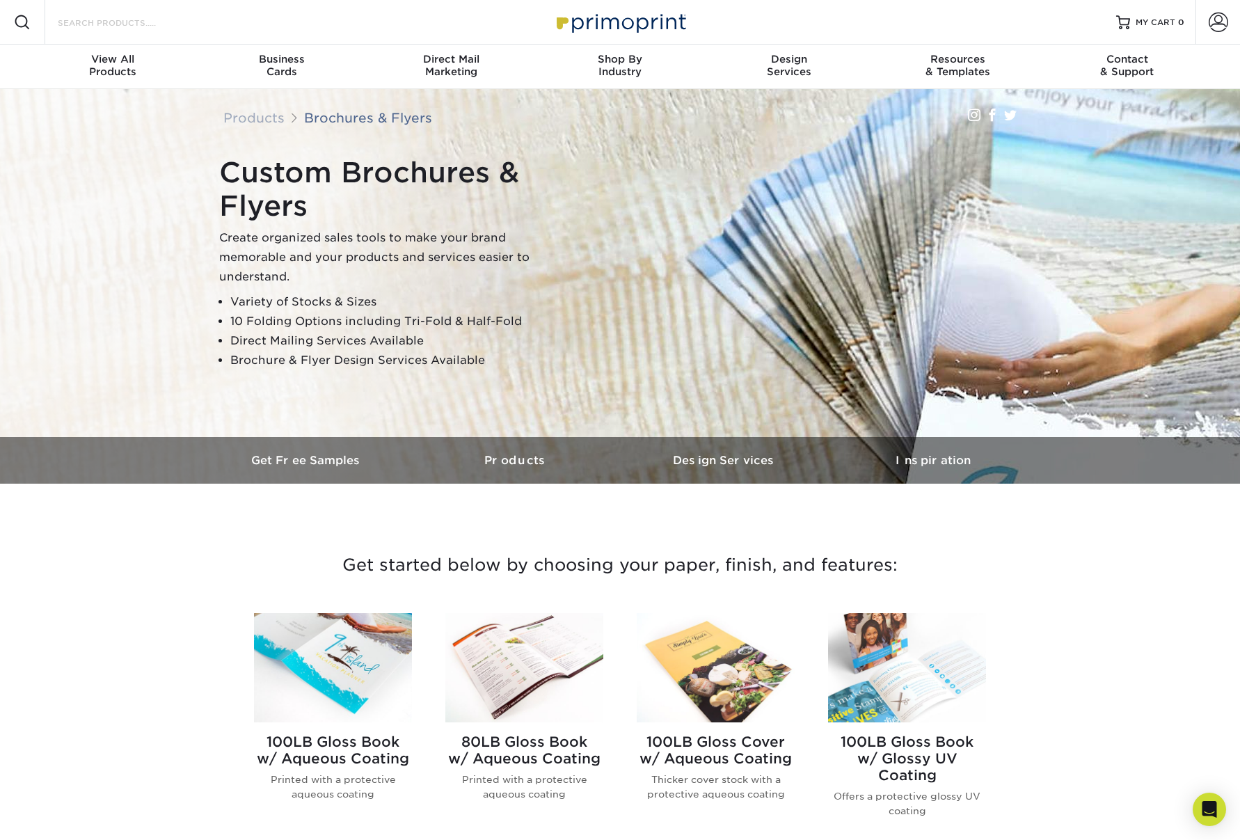
click at [163, 23] on input "Search Products" at bounding box center [124, 22] width 136 height 17
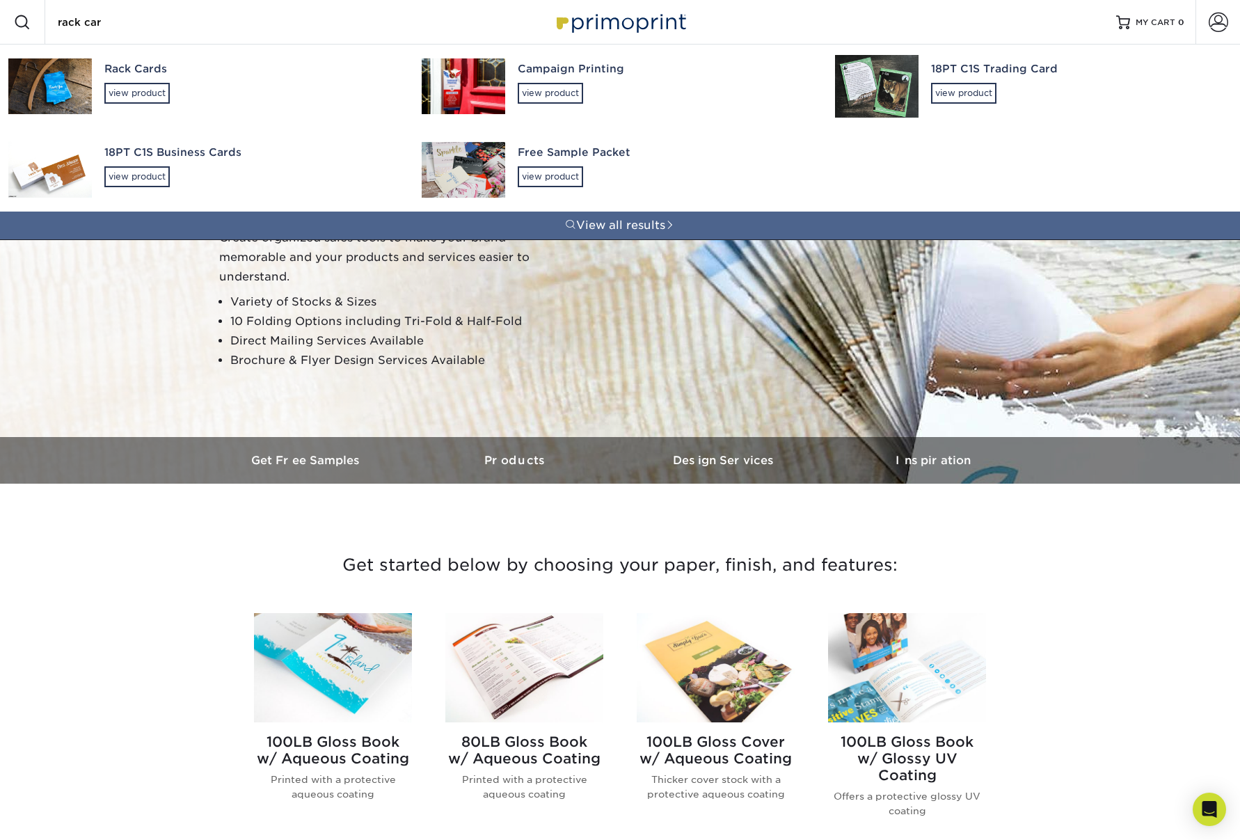
type input "rack car"
click at [145, 67] on div "Rack Cards" at bounding box center [250, 69] width 292 height 16
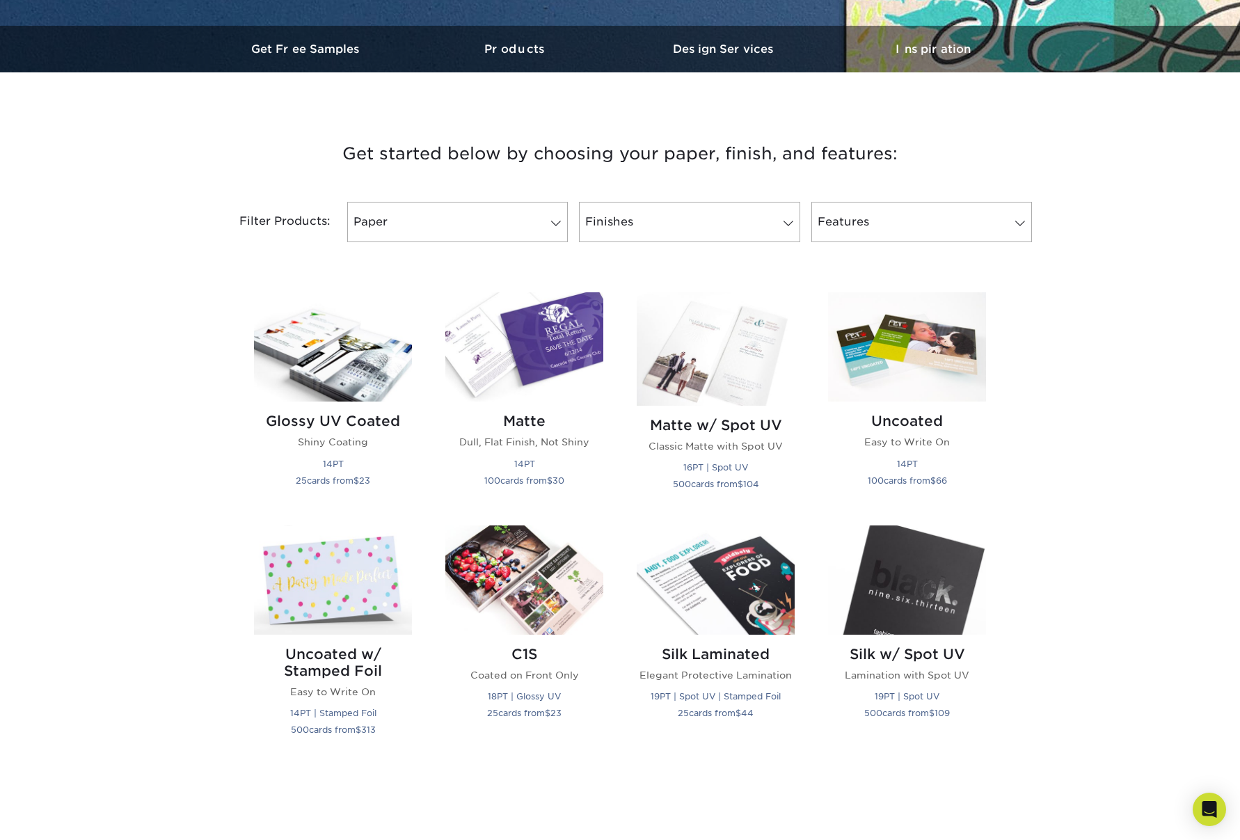
scroll to position [415, 0]
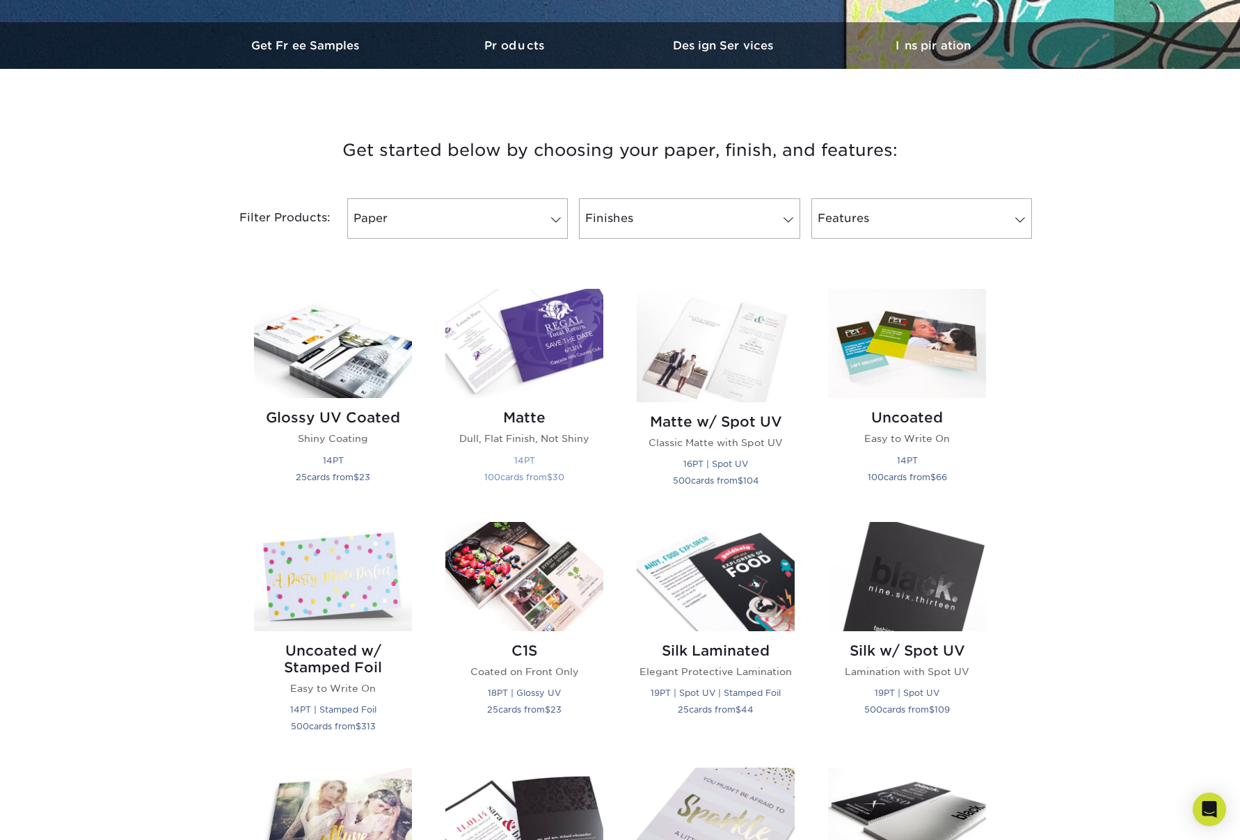
click at [558, 334] on img at bounding box center [524, 343] width 158 height 109
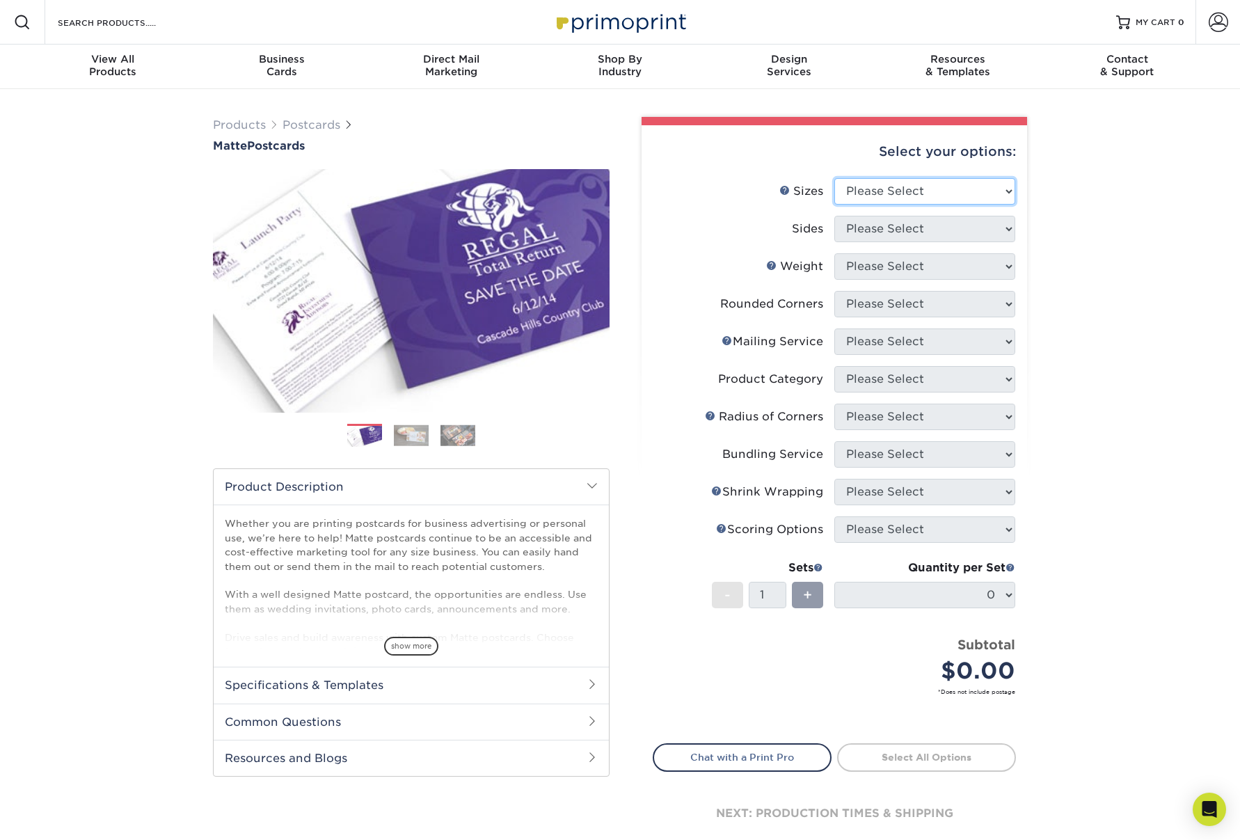
click at [983, 193] on select "Please Select 1.5" x 7" 2" x 4" 2" x 6" 2" x 7" 2" x 8" 2.12" x 5.5" 2.125" x 5…" at bounding box center [924, 191] width 181 height 26
click at [965, 195] on select "Please Select 1.5" x 7" 2" x 4" 2" x 6" 2" x 7" 2" x 8" 2.12" x 5.5" 2.125" x 5…" at bounding box center [924, 191] width 181 height 26
select select "4.00x9.00"
click at [834, 178] on select "Please Select 1.5" x 7" 2" x 4" 2" x 6" 2" x 7" 2" x 8" 2.12" x 5.5" 2.125" x 5…" at bounding box center [924, 191] width 181 height 26
click at [952, 232] on select "Please Select Print Both Sides Print Front Only" at bounding box center [924, 229] width 181 height 26
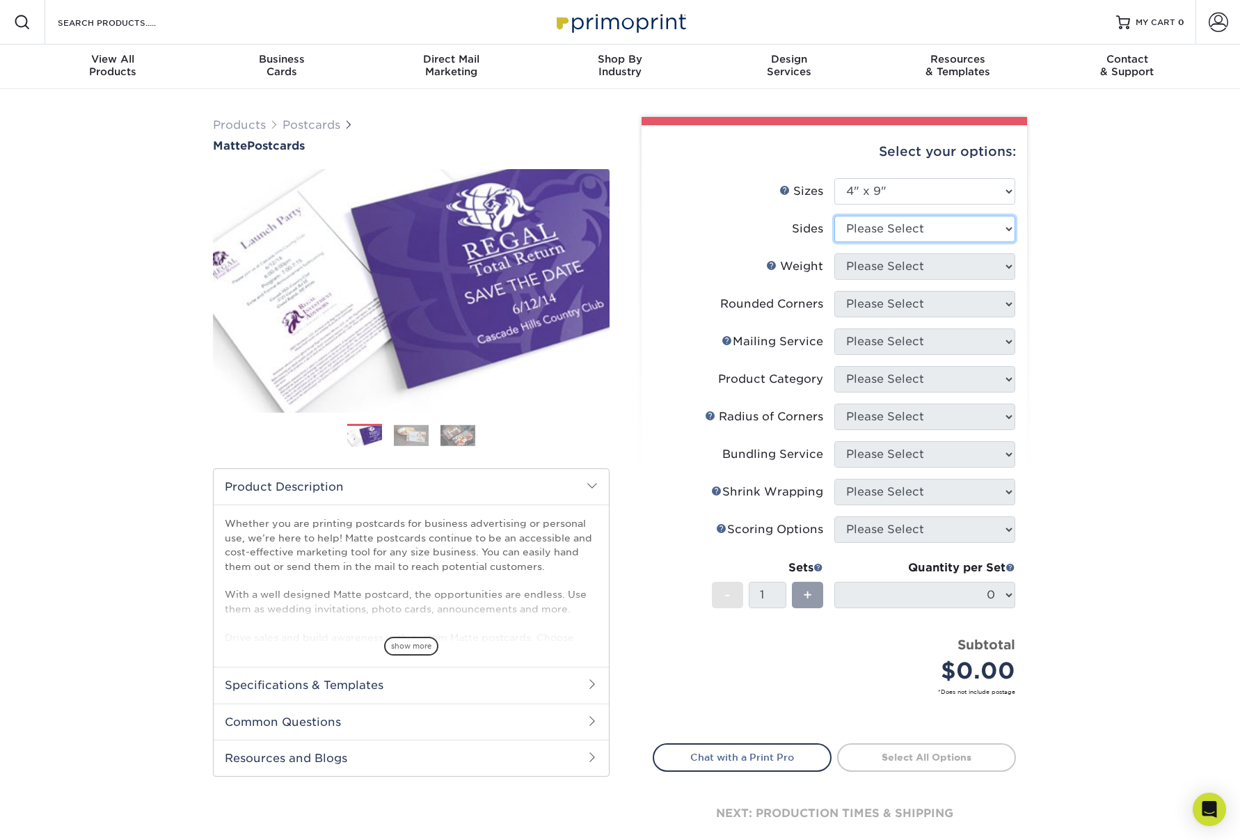
select select "13abbda7-1d64-4f25-8bb2-c179b224825d"
click at [834, 216] on select "Please Select Print Both Sides Print Front Only" at bounding box center [924, 229] width 181 height 26
click at [942, 268] on select "Please Select 14PT 16PT" at bounding box center [924, 266] width 181 height 26
select select "14PT"
click at [834, 253] on select "Please Select 14PT 16PT" at bounding box center [924, 266] width 181 height 26
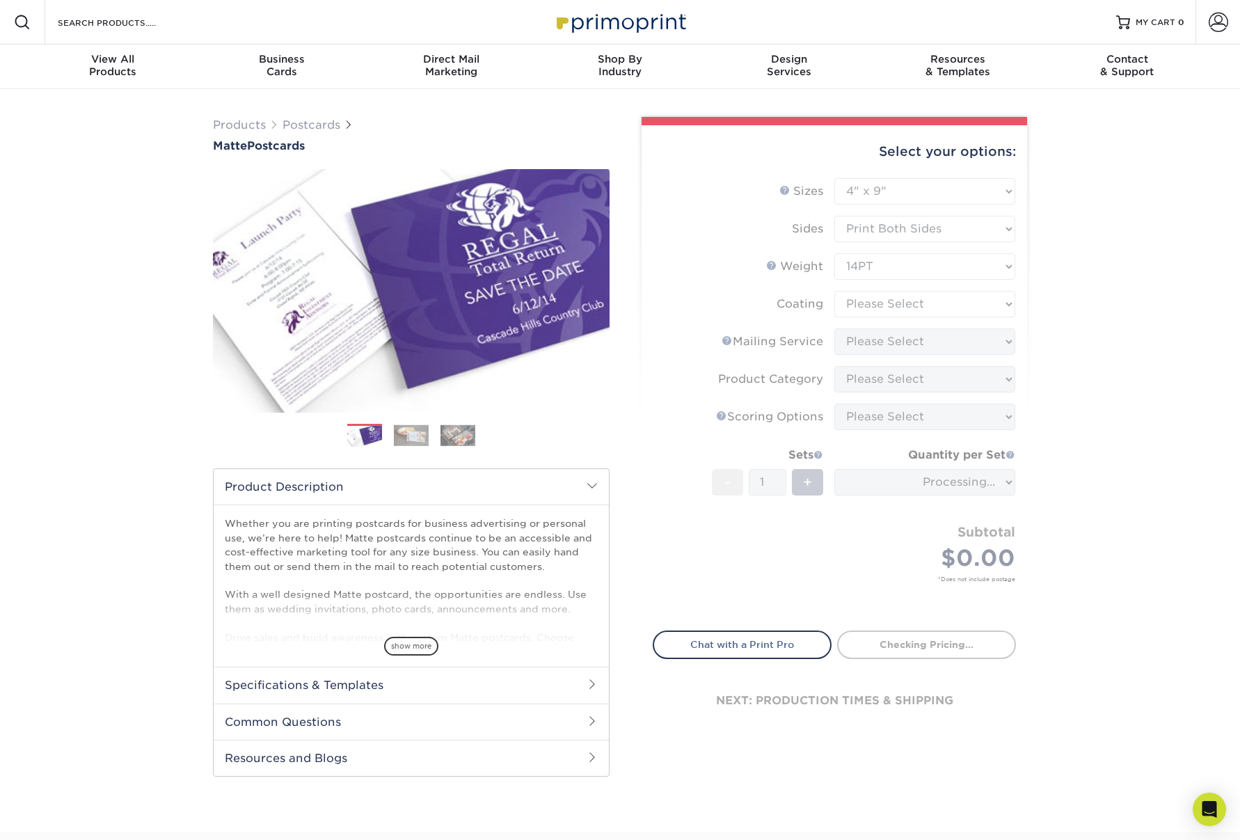
click at [972, 307] on form "Sizes Help Sizes Please Select 1.5" x 7" 2" x 4" 2" x 6" 2" x 7" 2" x 8" 2.12" …" at bounding box center [833, 396] width 363 height 436
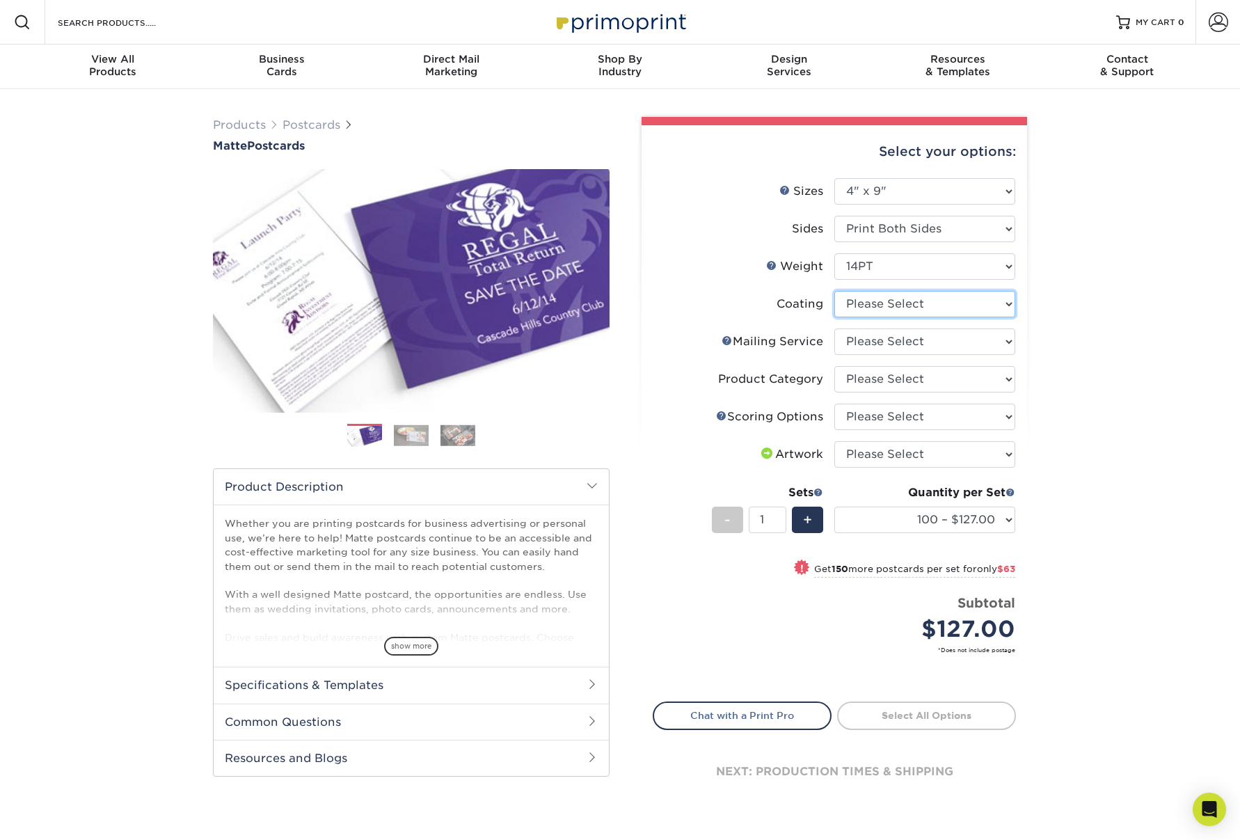
click at [986, 307] on select at bounding box center [924, 304] width 181 height 26
select select "121bb7b5-3b4d-429f-bd8d-bbf80e953313"
click at [834, 291] on select at bounding box center [924, 304] width 181 height 26
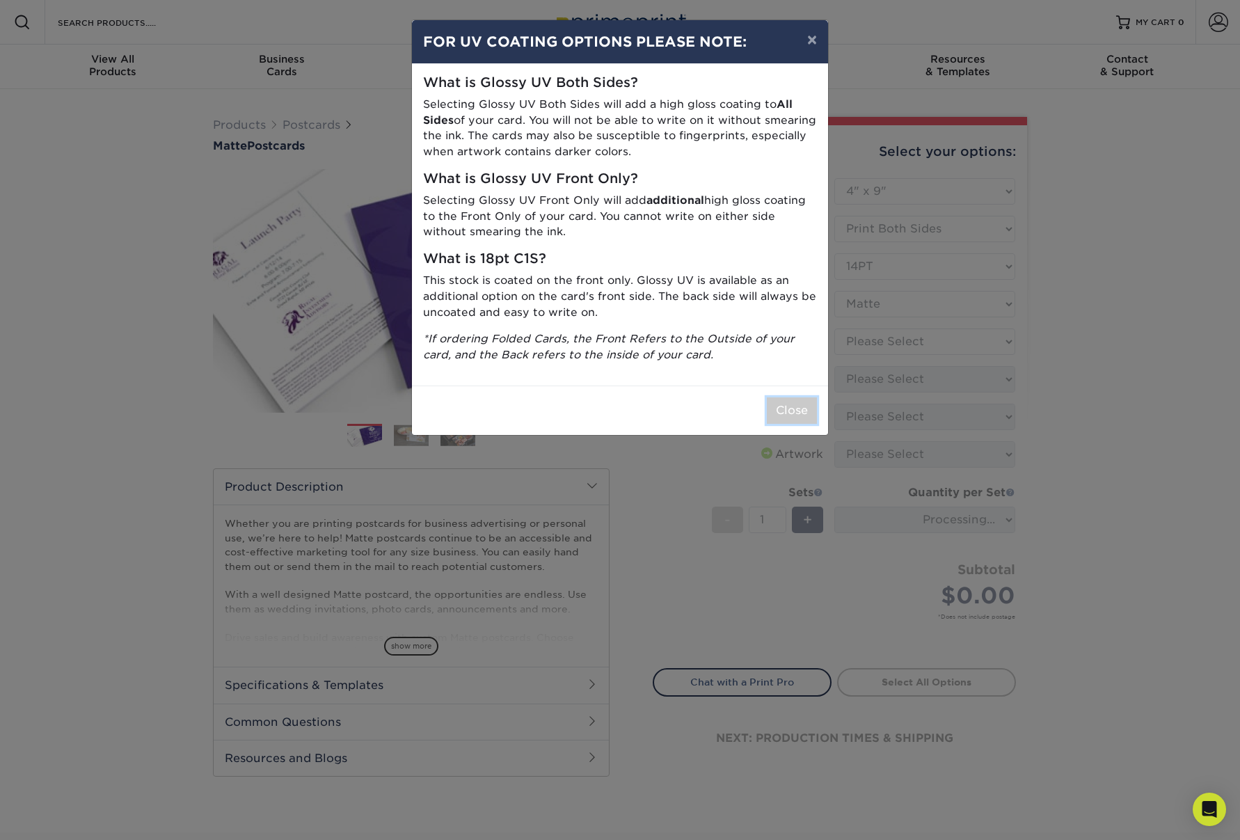
click at [788, 408] on button "Close" at bounding box center [792, 410] width 50 height 26
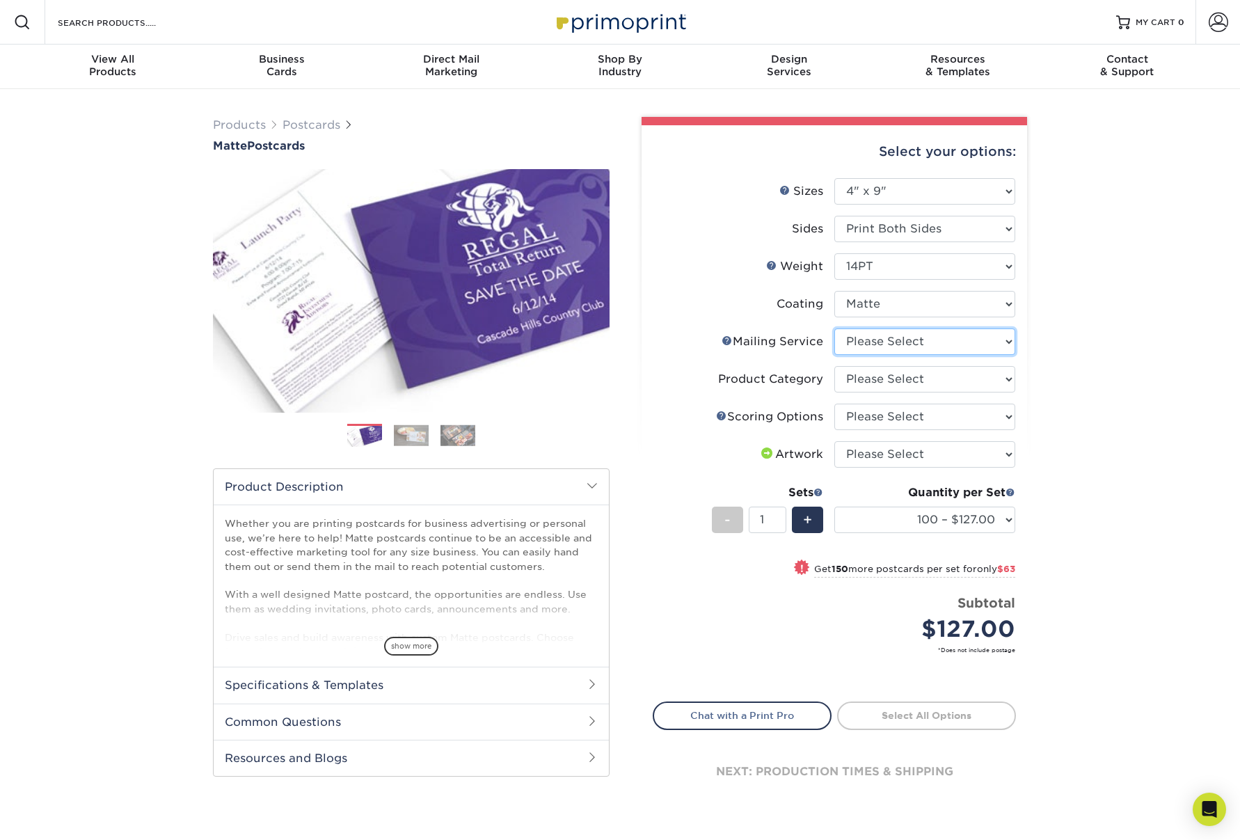
click at [978, 341] on select "Please Select No Direct Mailing Service No, I will mail/stamp/imprint Direct Ma…" at bounding box center [924, 341] width 181 height 26
select select "3e5e9bdd-d78a-4c28-a41d-fe1407925ca6"
click at [834, 328] on select "Please Select No Direct Mailing Service No, I will mail/stamp/imprint Direct Ma…" at bounding box center [924, 341] width 181 height 26
click at [997, 377] on select "Please Select Postcards" at bounding box center [924, 379] width 181 height 26
select select "9b7272e0-d6c8-4c3c-8e97-d3a1bcdab858"
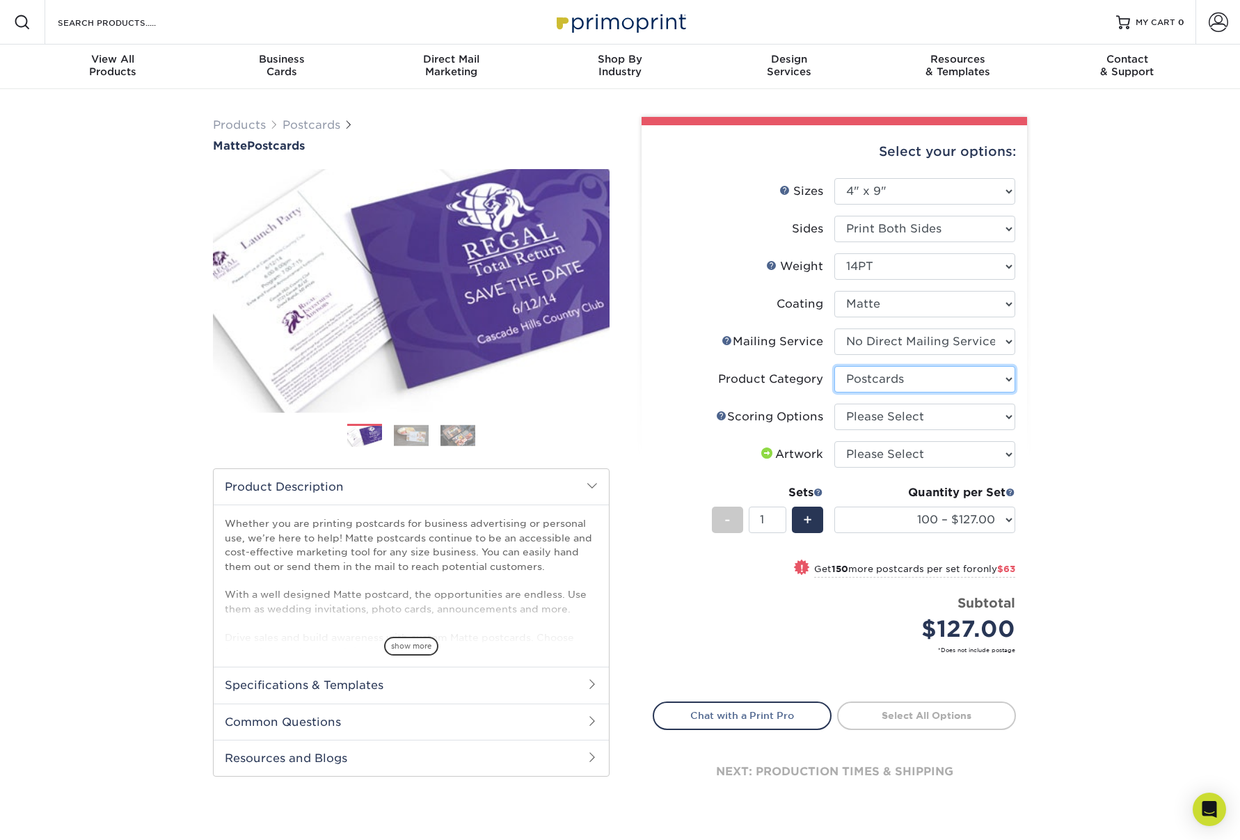
click at [834, 366] on select "Please Select Postcards" at bounding box center [924, 379] width 181 height 26
click at [995, 415] on select "Please Select No Scoring One Score Two Scores" at bounding box center [924, 416] width 181 height 26
select select "16ebe401-5398-422d-8cb0-f3adbb82deb5"
click at [834, 403] on select "Please Select No Scoring One Score Two Scores" at bounding box center [924, 416] width 181 height 26
click at [989, 447] on select "Please Select I will upload files I need a design - $150" at bounding box center [924, 454] width 181 height 26
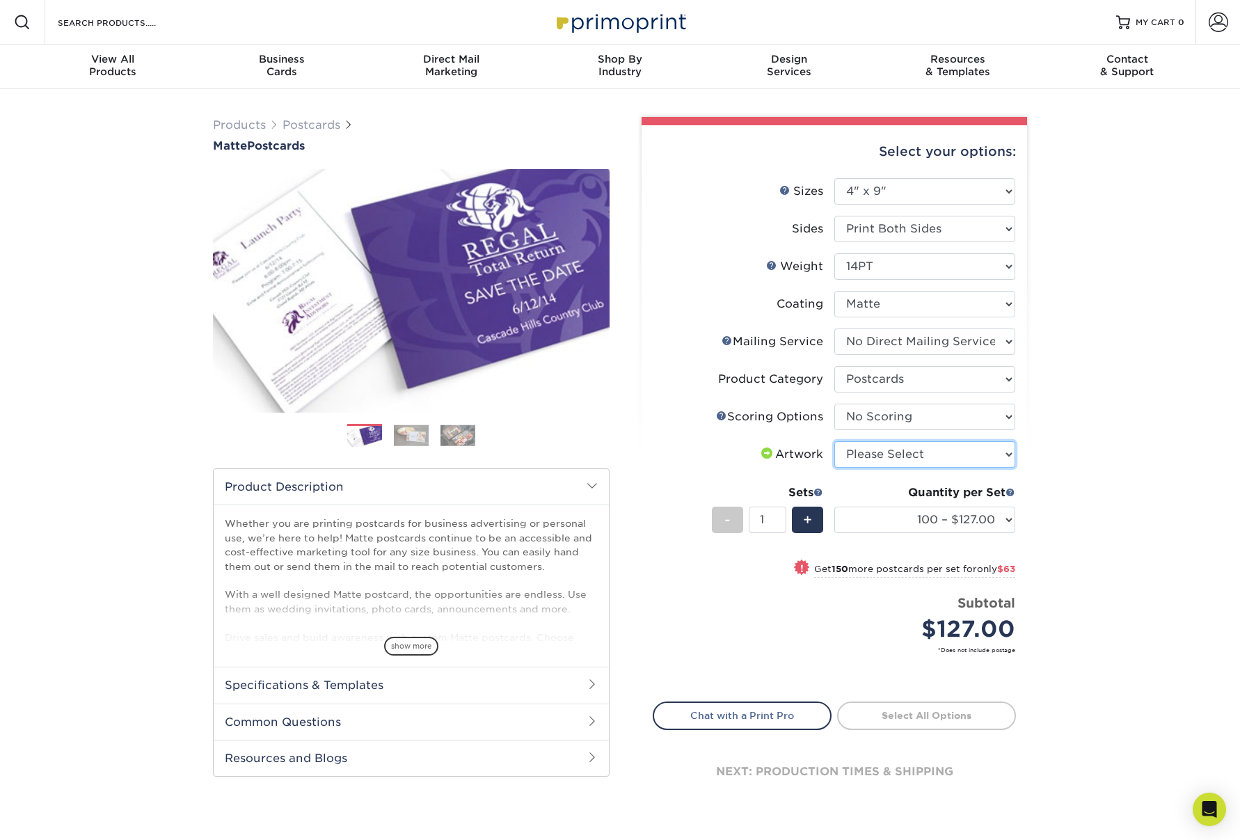
select select "upload"
click at [834, 441] on select "Please Select I will upload files I need a design - $150" at bounding box center [924, 454] width 181 height 26
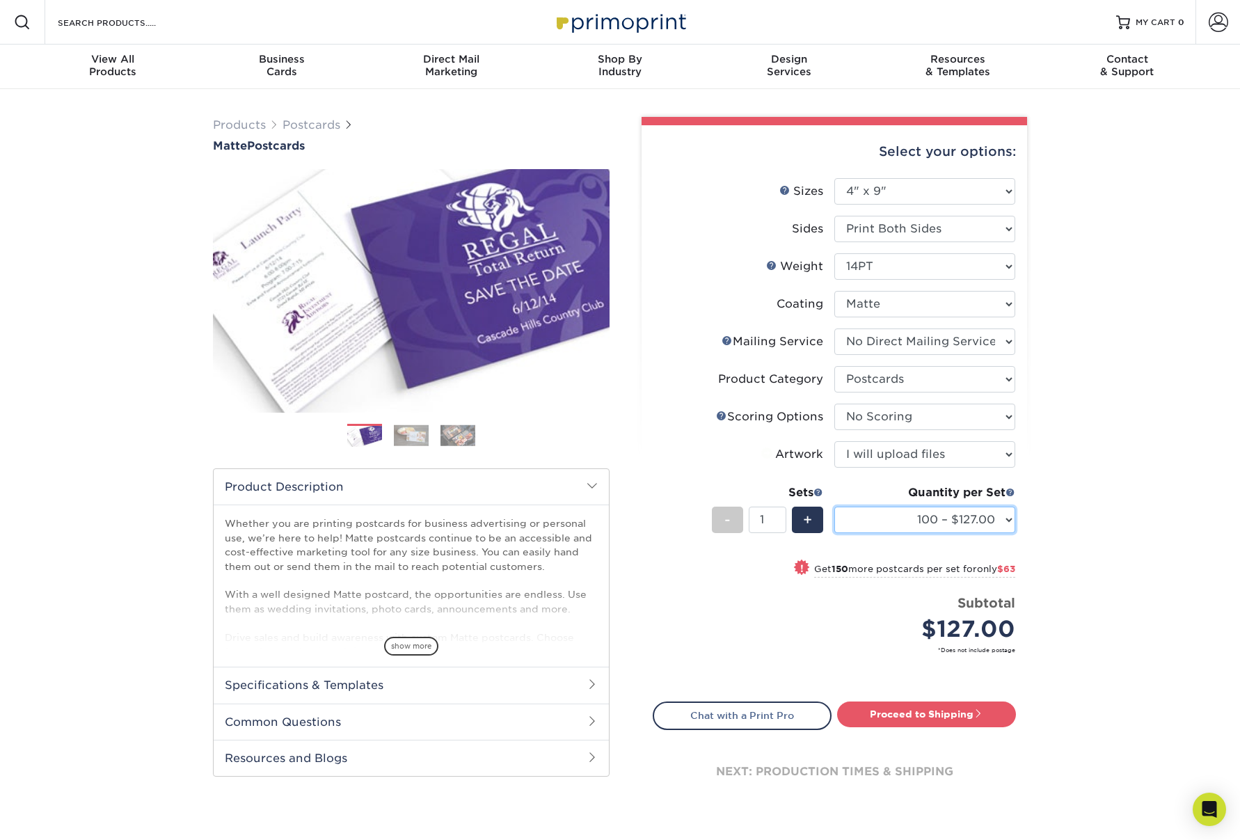
click at [1009, 518] on select "100 – $127.00 250 – $190.00 500 – $210.00 1000 – $243.00 2500 – $390.00 5000 – …" at bounding box center [924, 519] width 181 height 26
select select "500 – $210.00"
click at [834, 506] on select "100 – $127.00 250 – $190.00 500 – $210.00 1000 – $243.00 2500 – $390.00 5000 – …" at bounding box center [924, 519] width 181 height 26
click at [117, 24] on input "Search Products" at bounding box center [124, 22] width 136 height 17
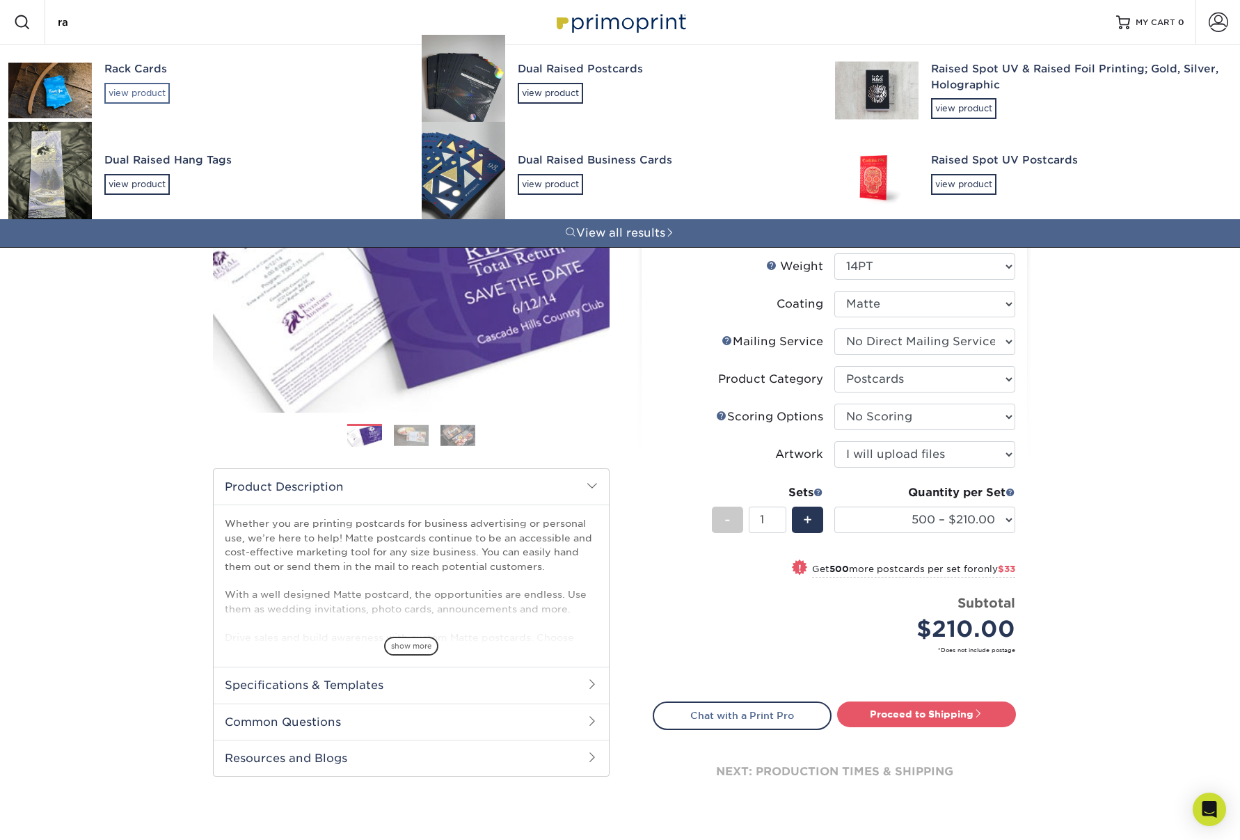
type input "ra"
click at [129, 89] on div "view product" at bounding box center [136, 93] width 65 height 21
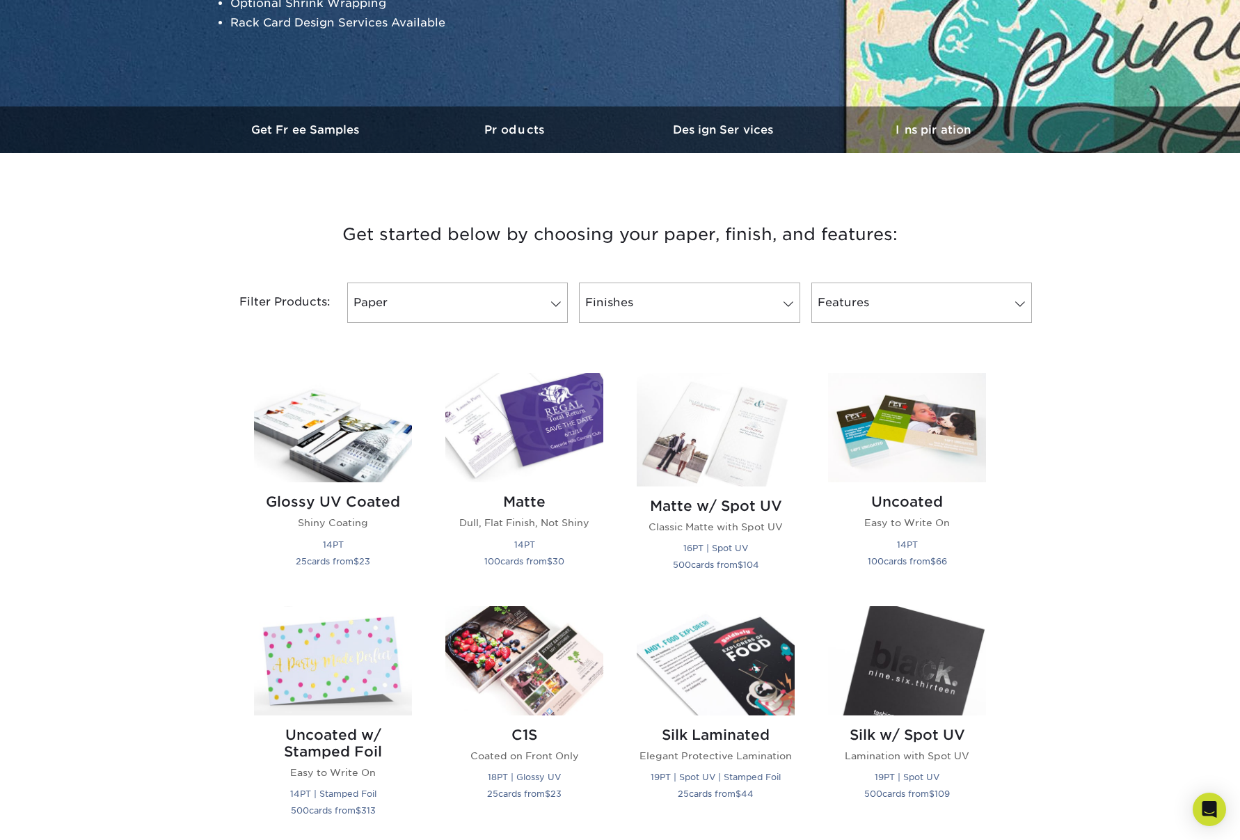
scroll to position [336, 0]
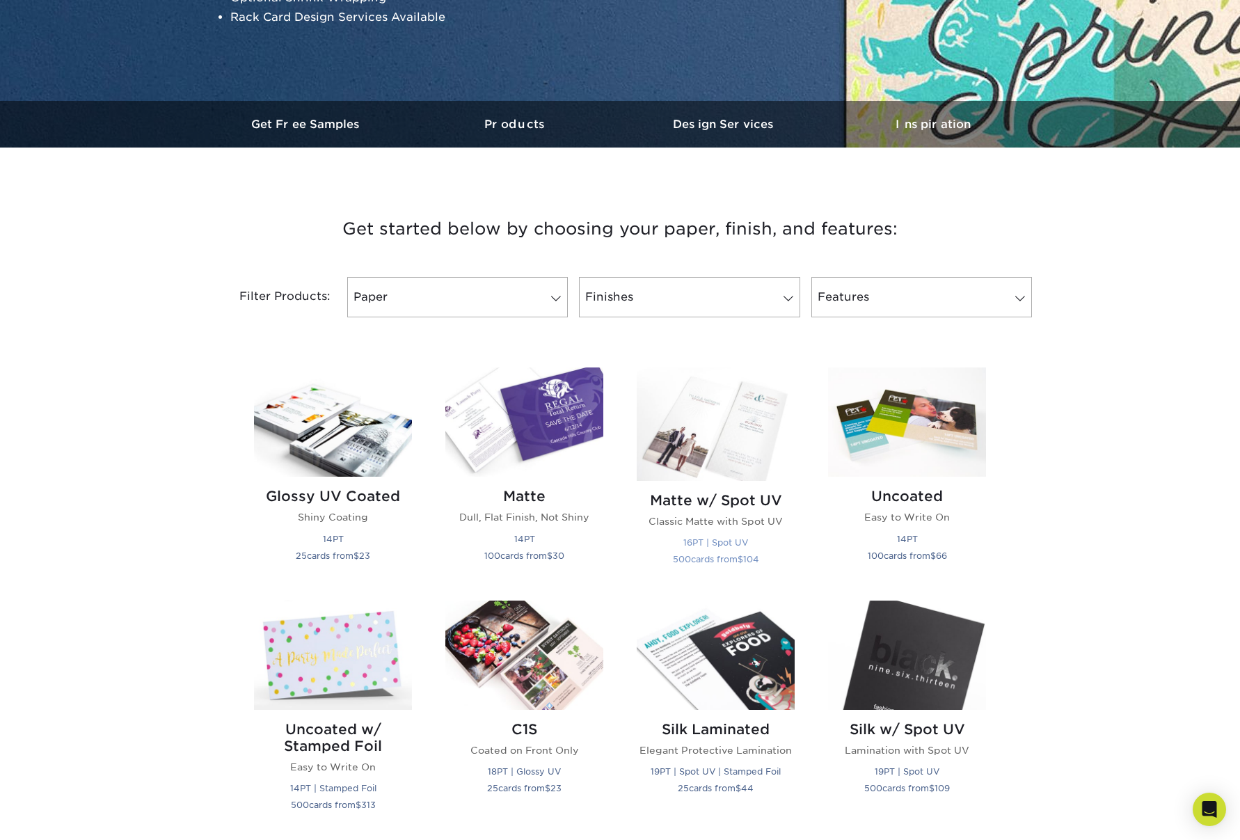
click at [713, 431] on img at bounding box center [715, 423] width 158 height 113
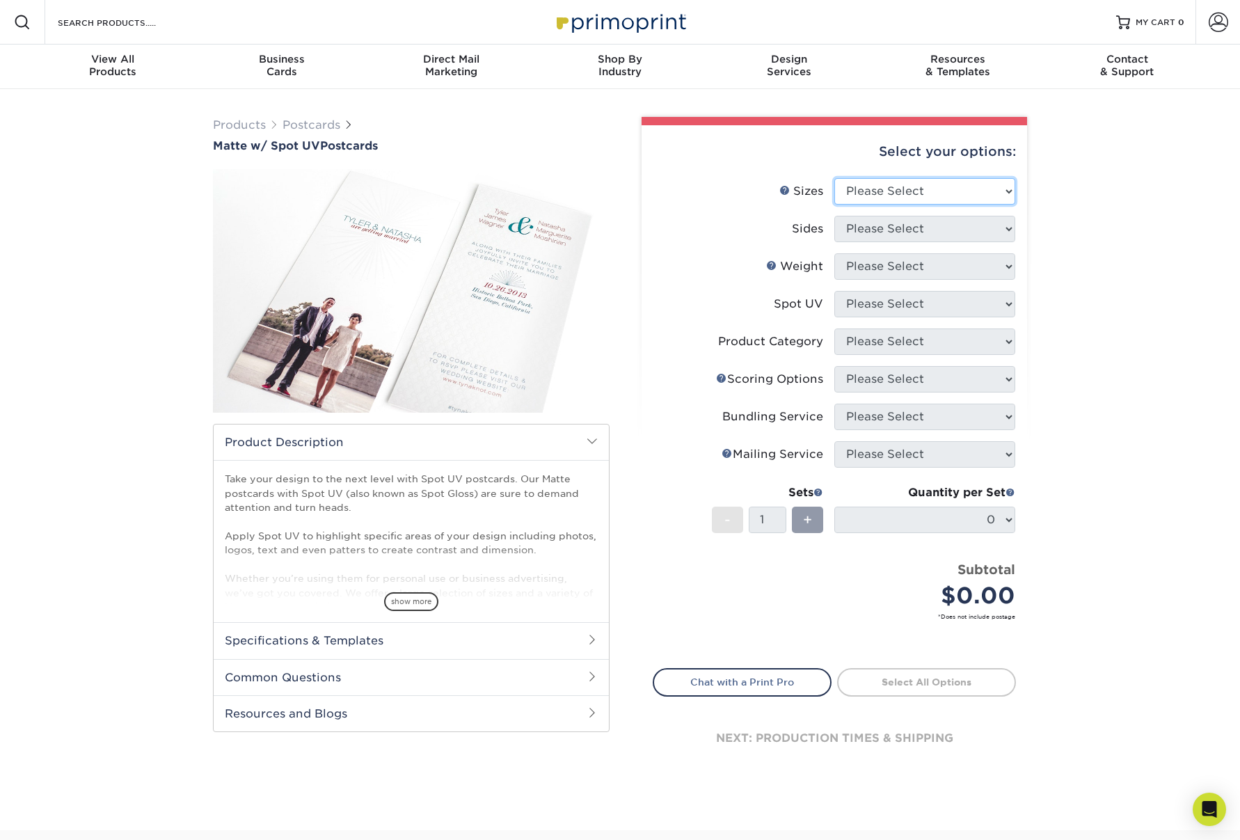
click at [981, 189] on select "Please Select 1.5" x 7" 2" x 6" 2" x 8" 2.12" x 5.5" 2.75" x 4.25" 2.75" x 8.5"…" at bounding box center [924, 191] width 181 height 26
select select "4.00x9.00"
click at [834, 178] on select "Please Select 1.5" x 7" 2" x 6" 2" x 8" 2.12" x 5.5" 2.75" x 4.25" 2.75" x 8.5"…" at bounding box center [924, 191] width 181 height 26
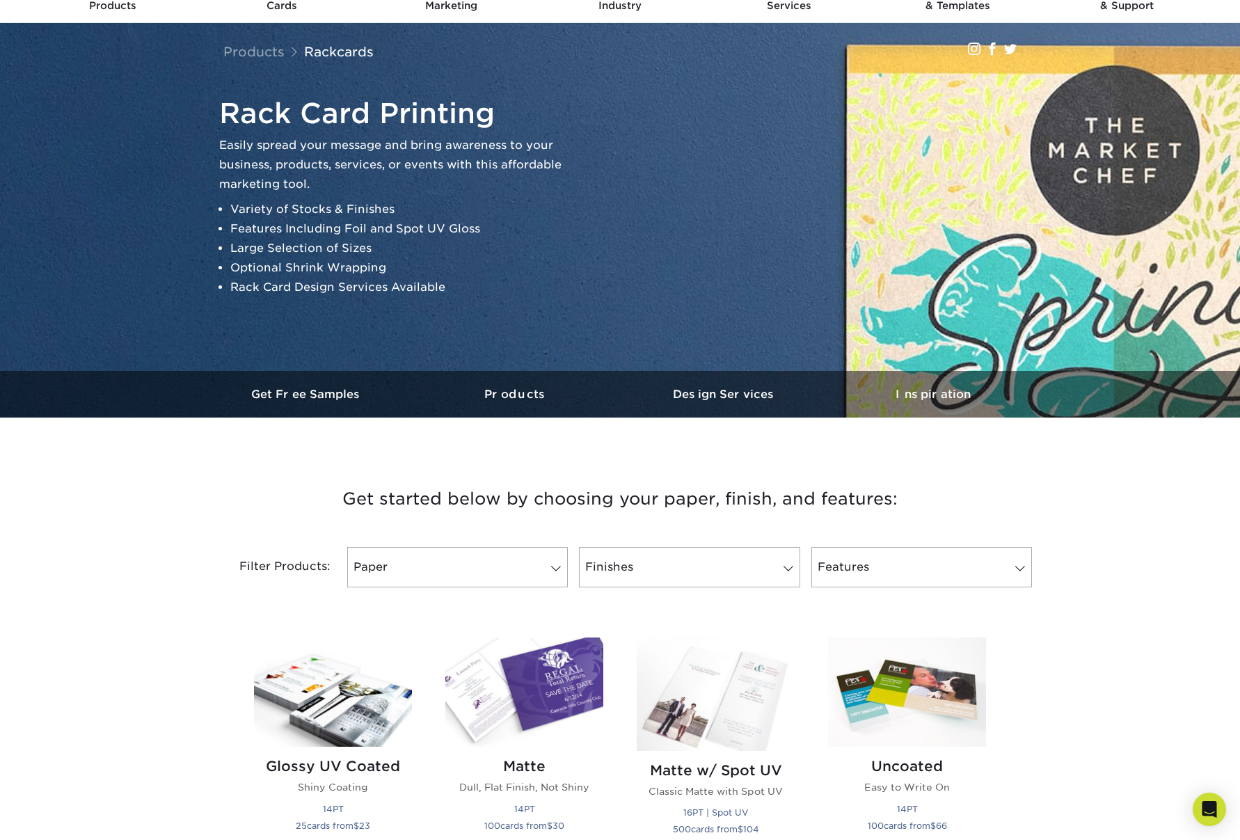
scroll to position [60, 0]
